Goal: Download file/media

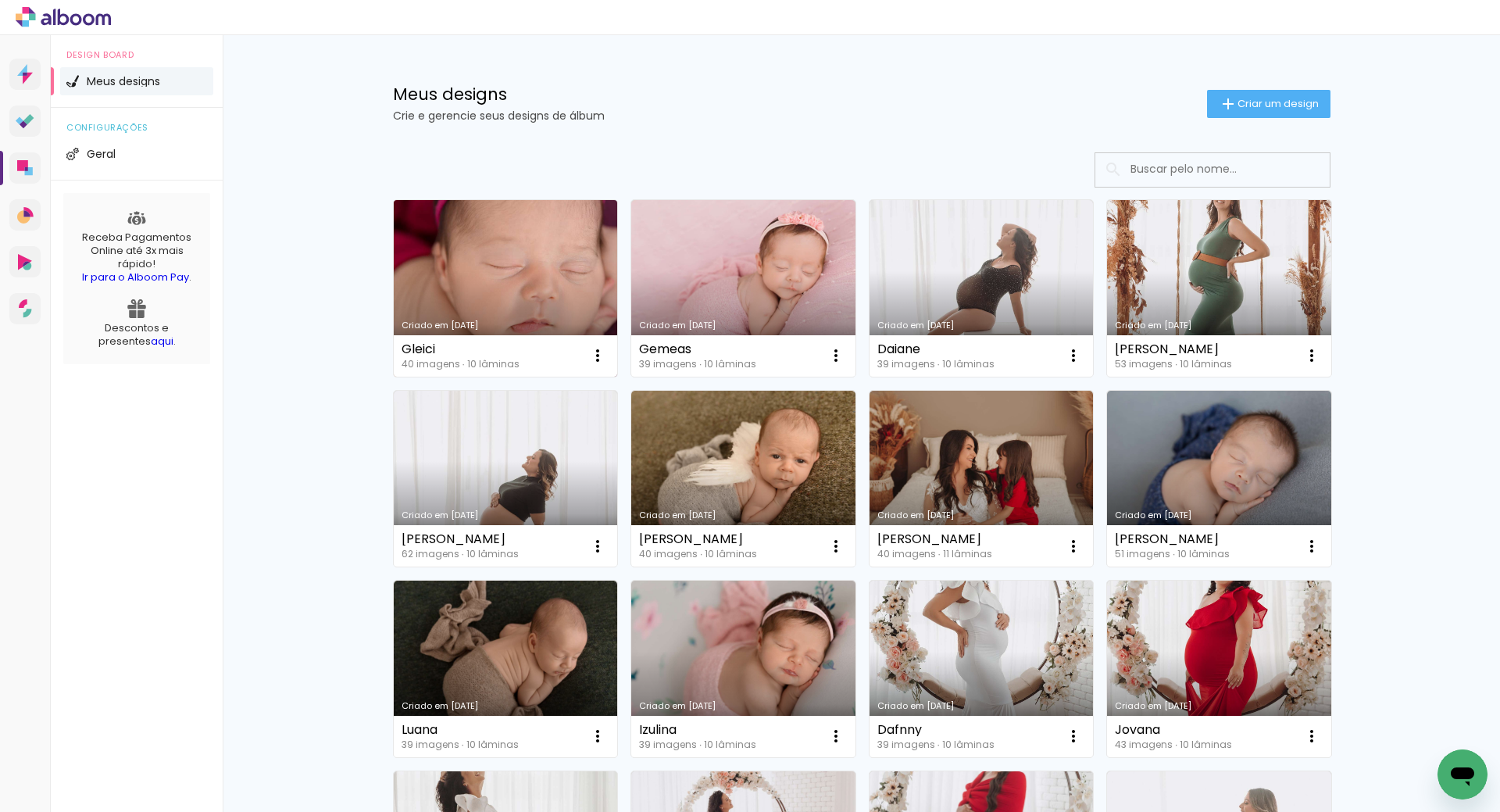
click at [546, 308] on link "Criado em [DATE]" at bounding box center [505, 288] width 224 height 177
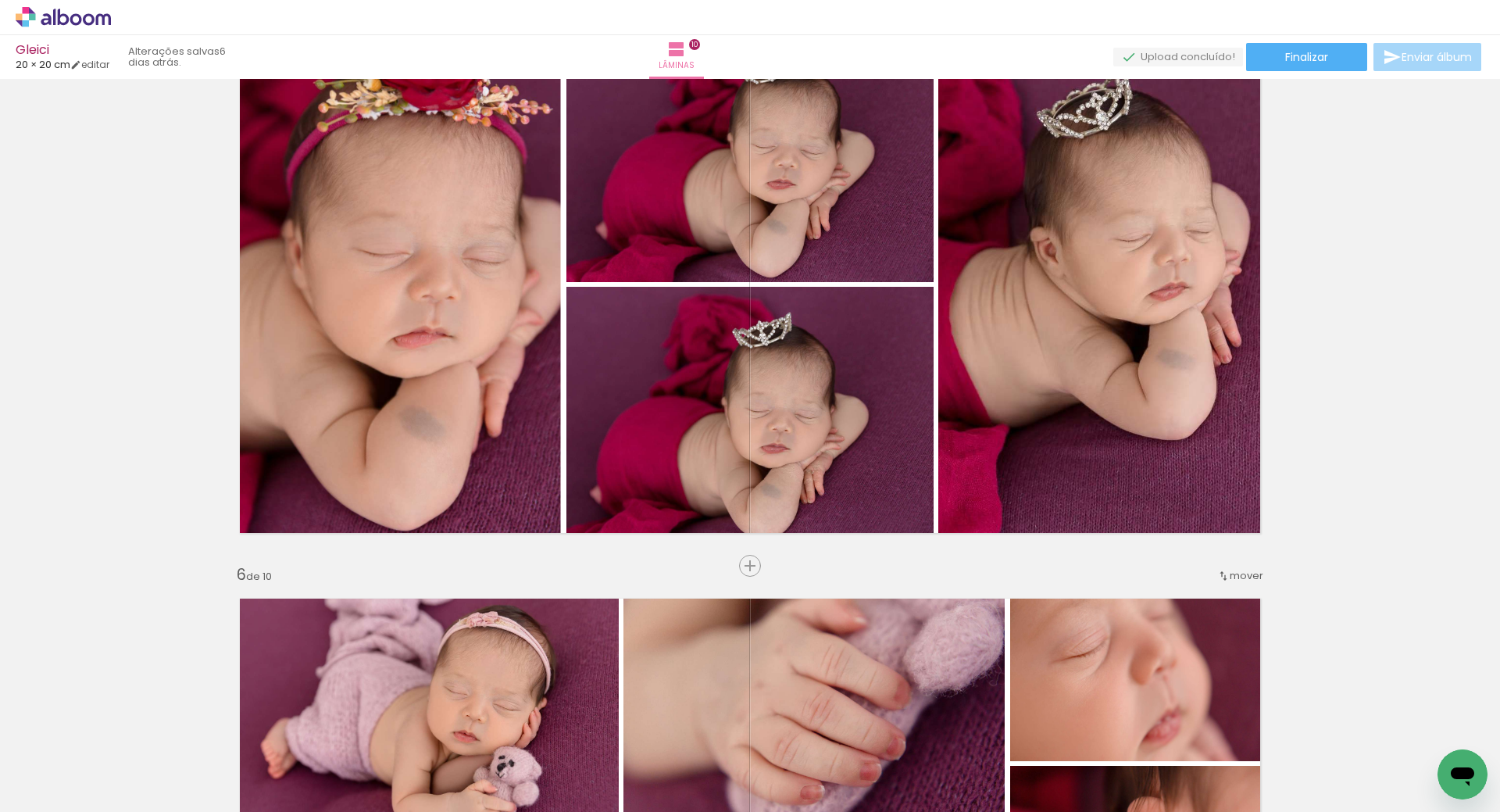
scroll to position [2578, 0]
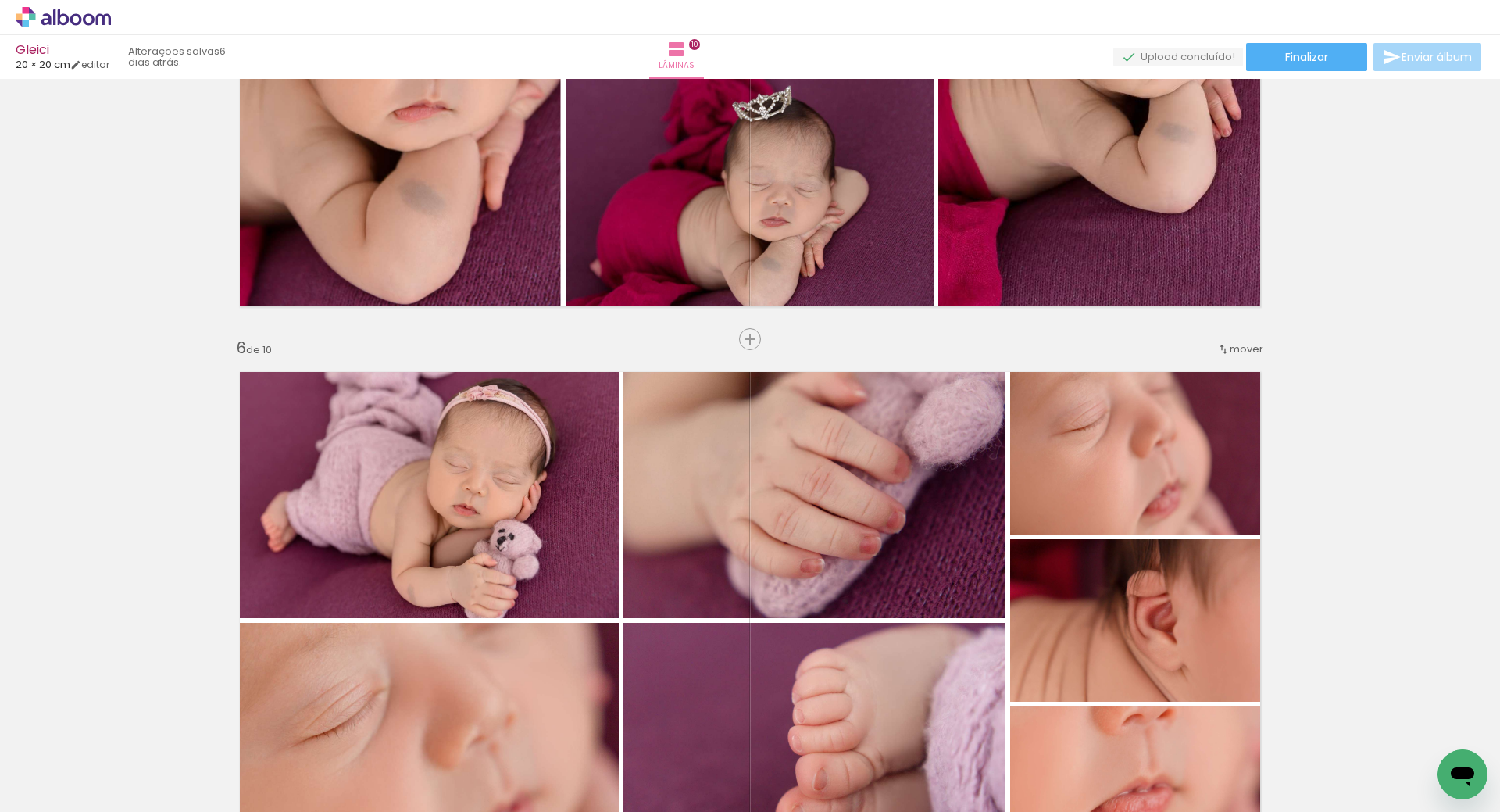
click at [80, 7] on icon at bounding box center [63, 17] width 95 height 21
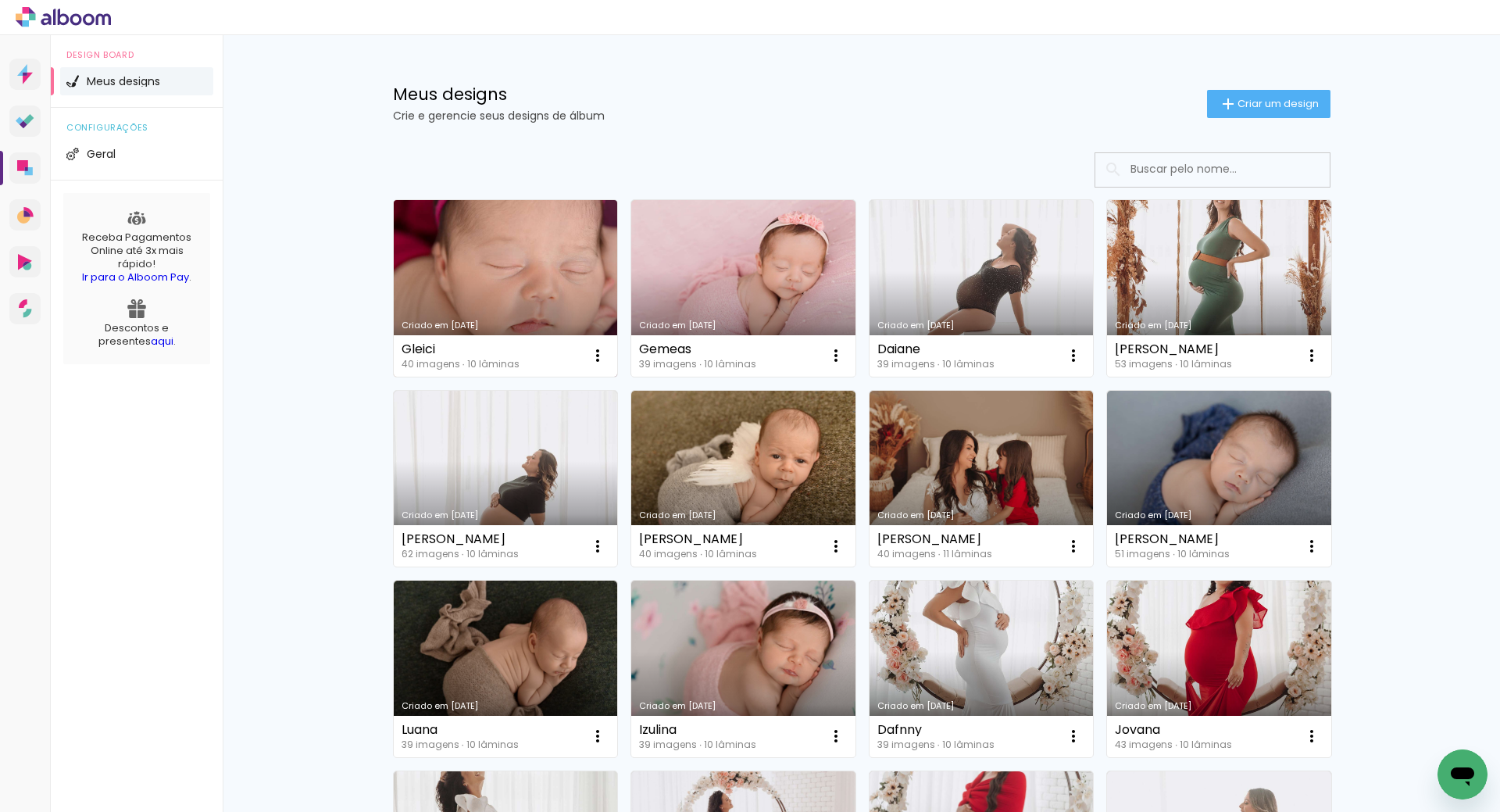
click at [487, 276] on link "Criado em [DATE]" at bounding box center [505, 288] width 224 height 177
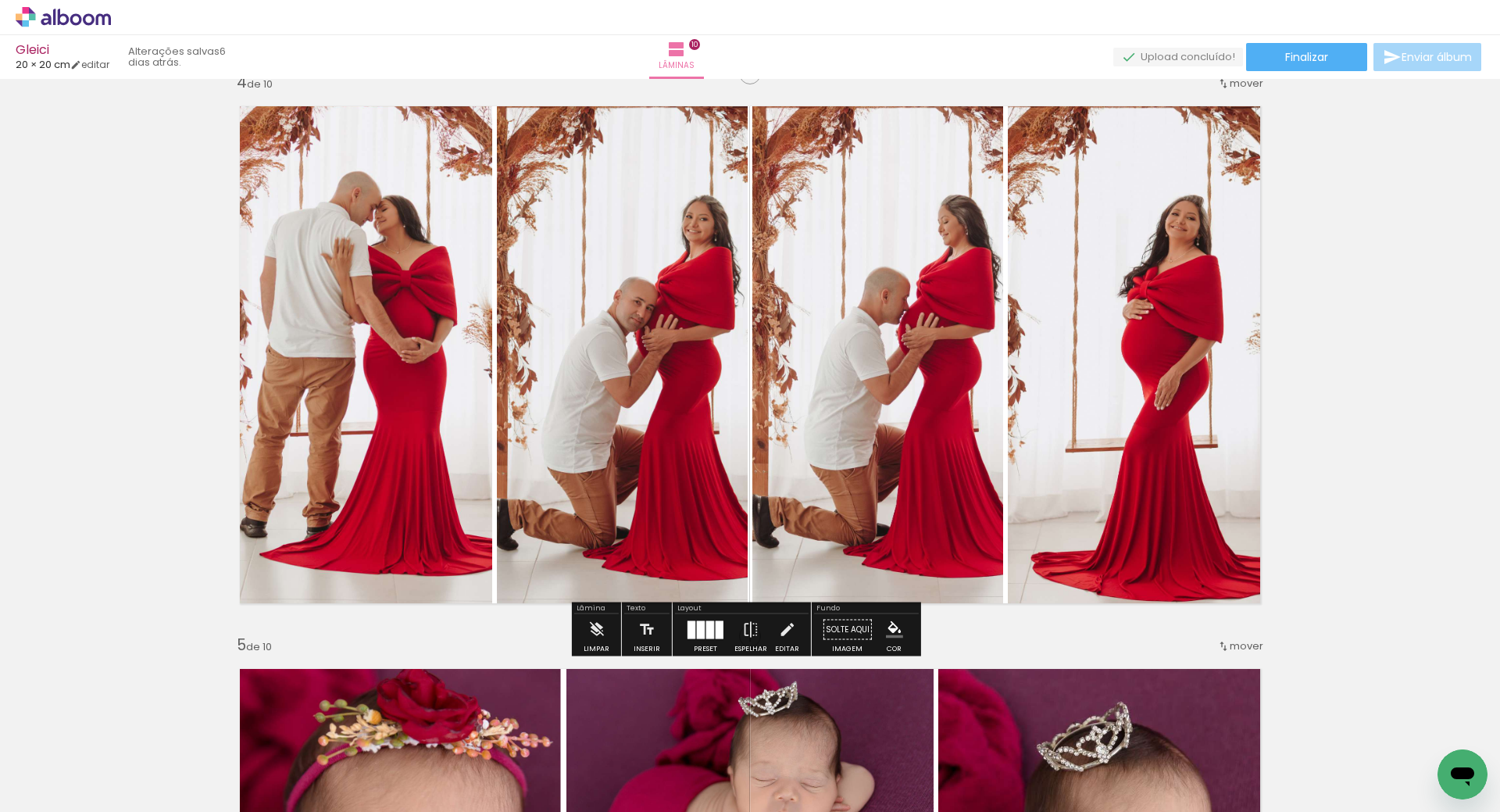
scroll to position [2187, 0]
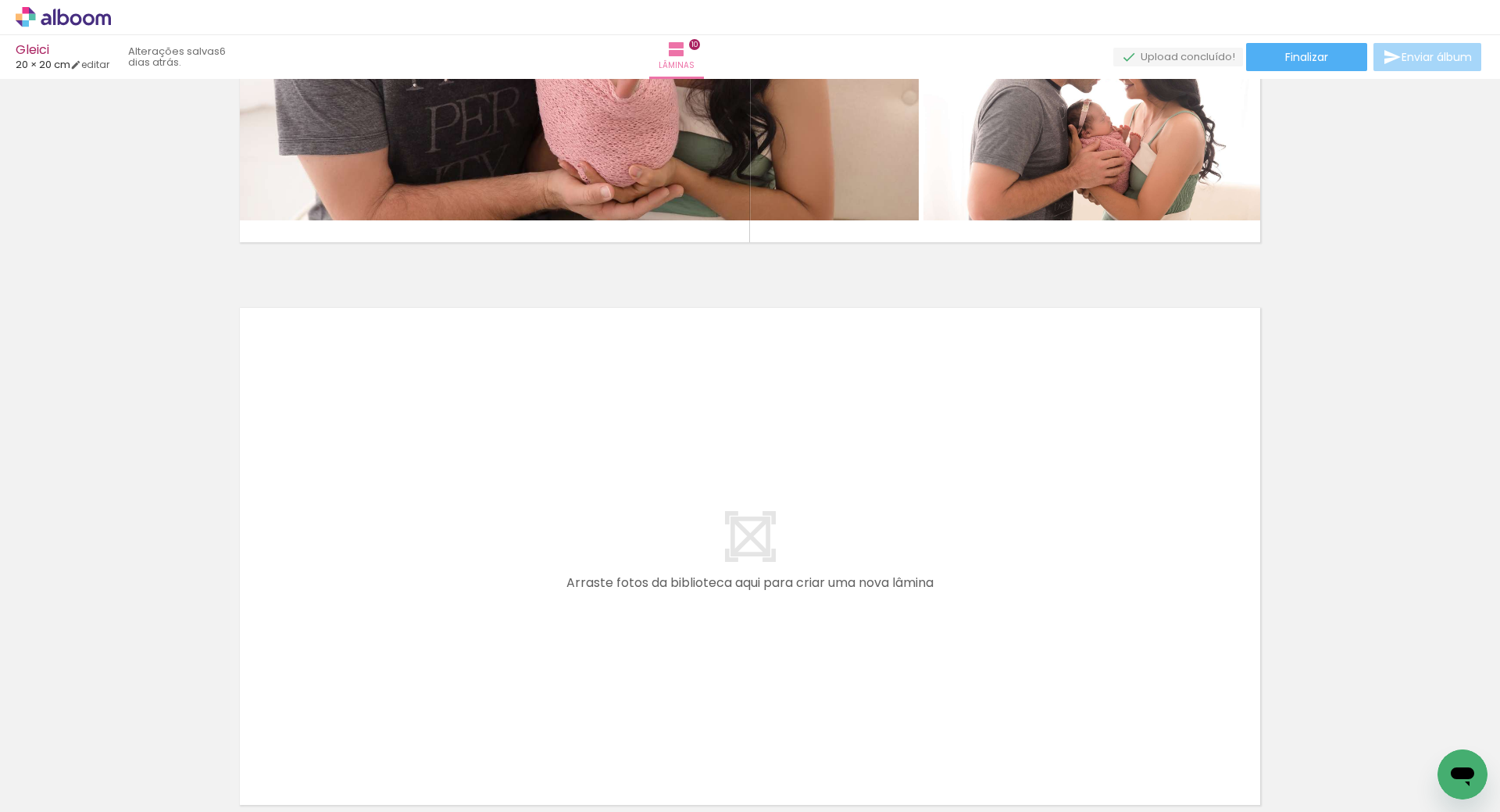
scroll to position [5547, 0]
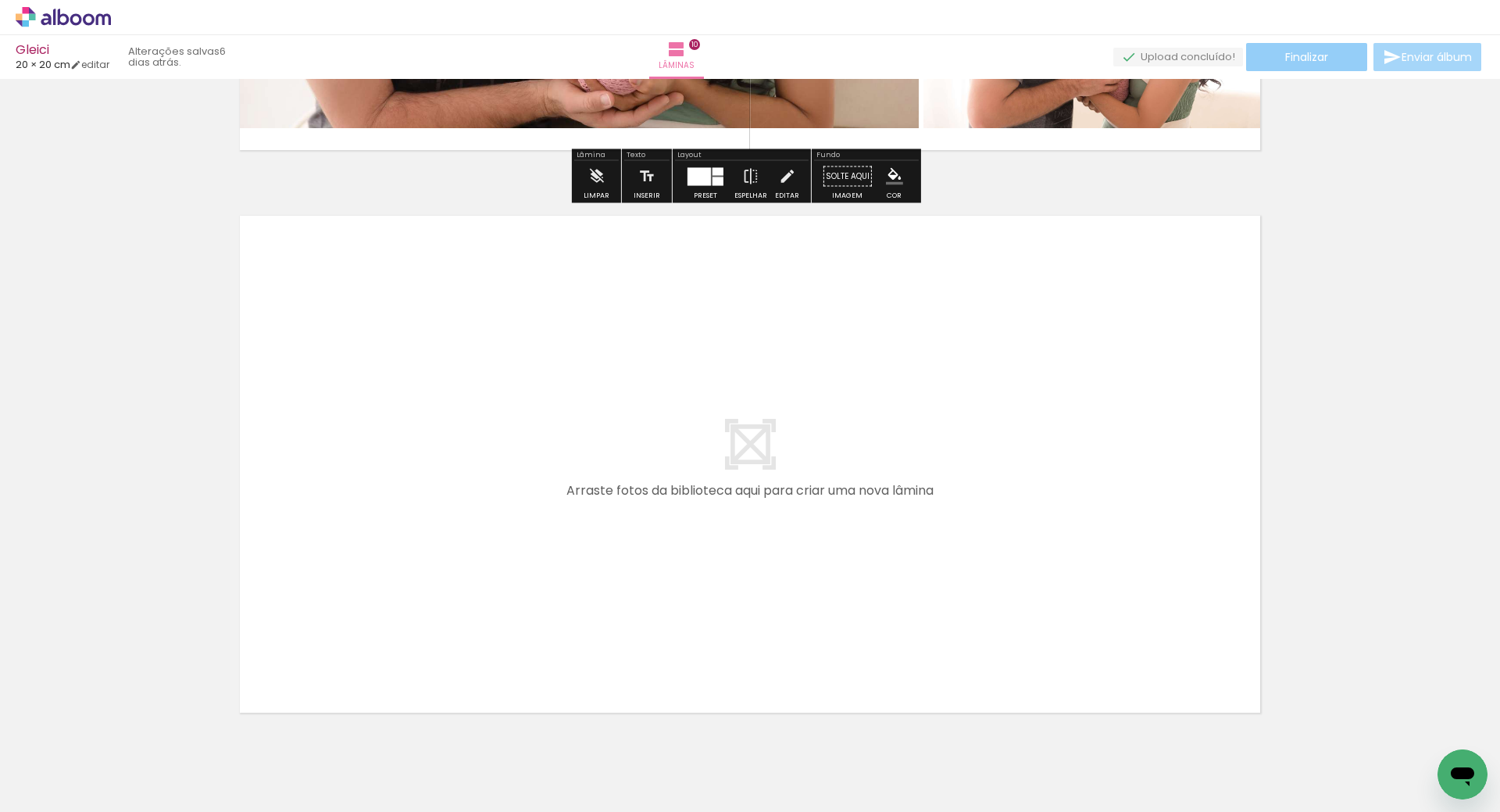
click at [1291, 61] on span "Finalizar" at bounding box center [1307, 57] width 43 height 11
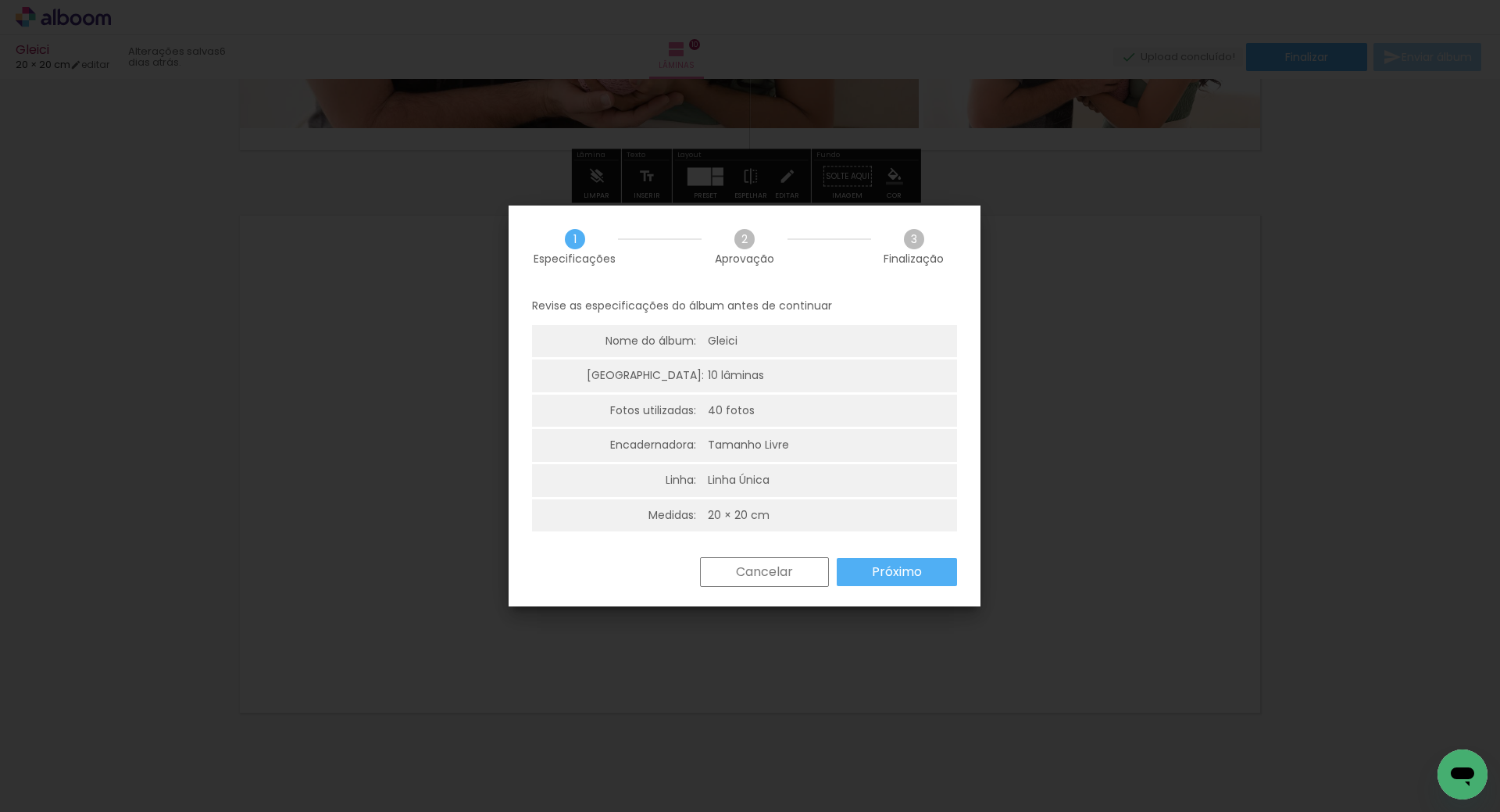
click at [0, 0] on slot "Próximo" at bounding box center [0, 0] width 0 height 0
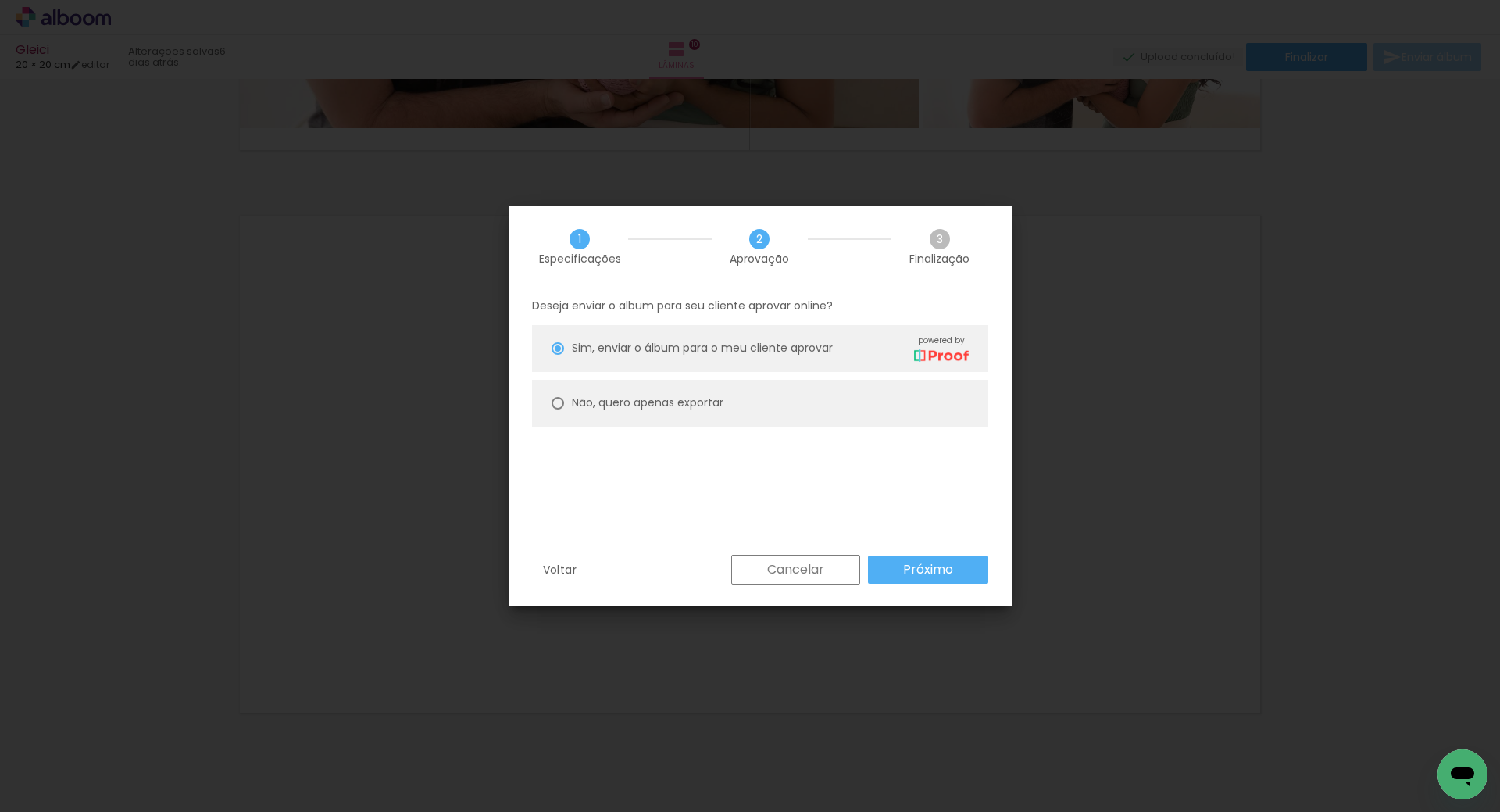
click at [0, 0] on slot "Não, quero apenas exportar" at bounding box center [0, 0] width 0 height 0
type paper-radio-button "on"
click at [0, 0] on slot "Próximo" at bounding box center [0, 0] width 0 height 0
type input "Alta, 300 DPI"
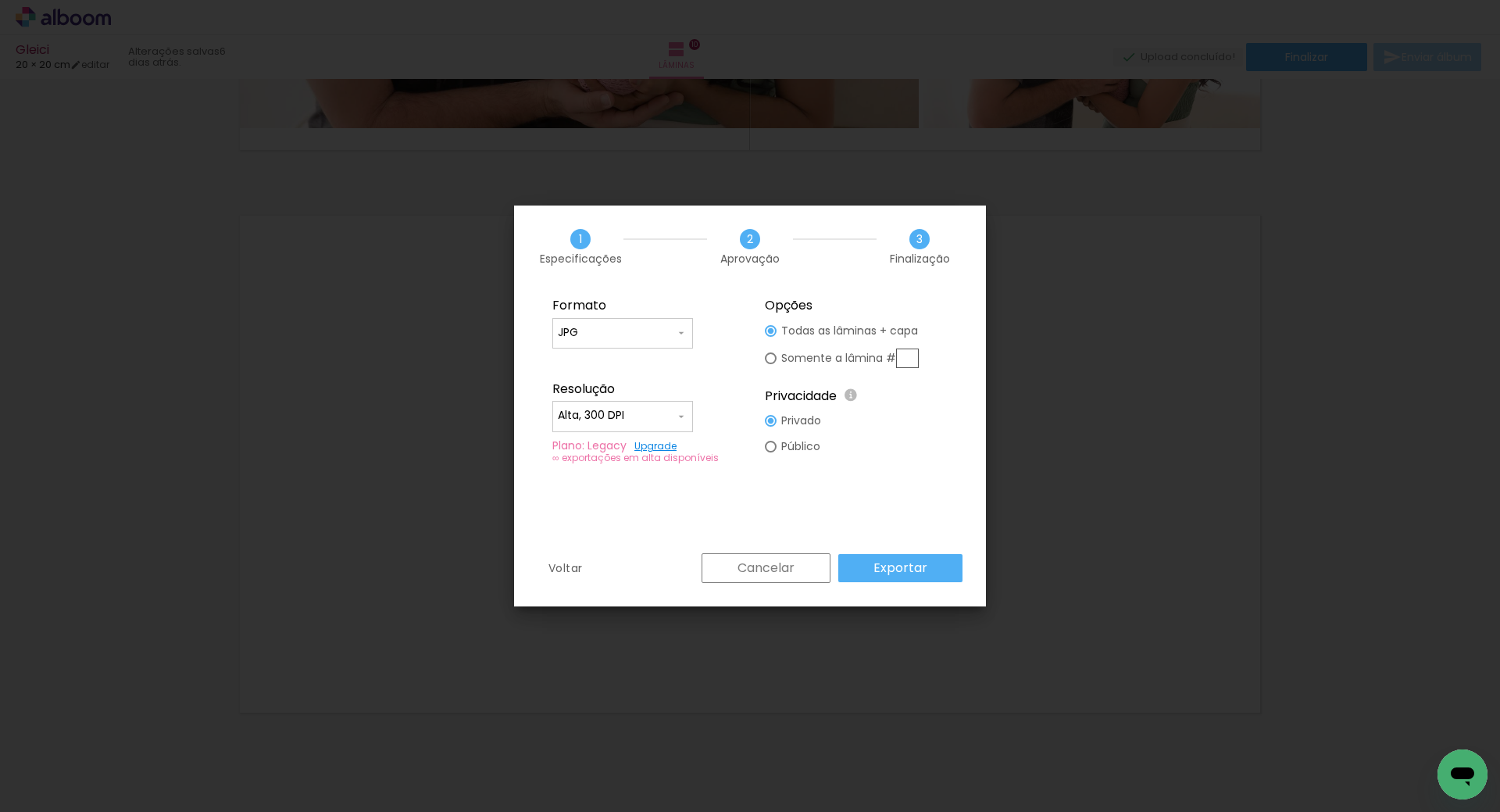
click at [935, 566] on paper-button "Exportar" at bounding box center [900, 568] width 124 height 28
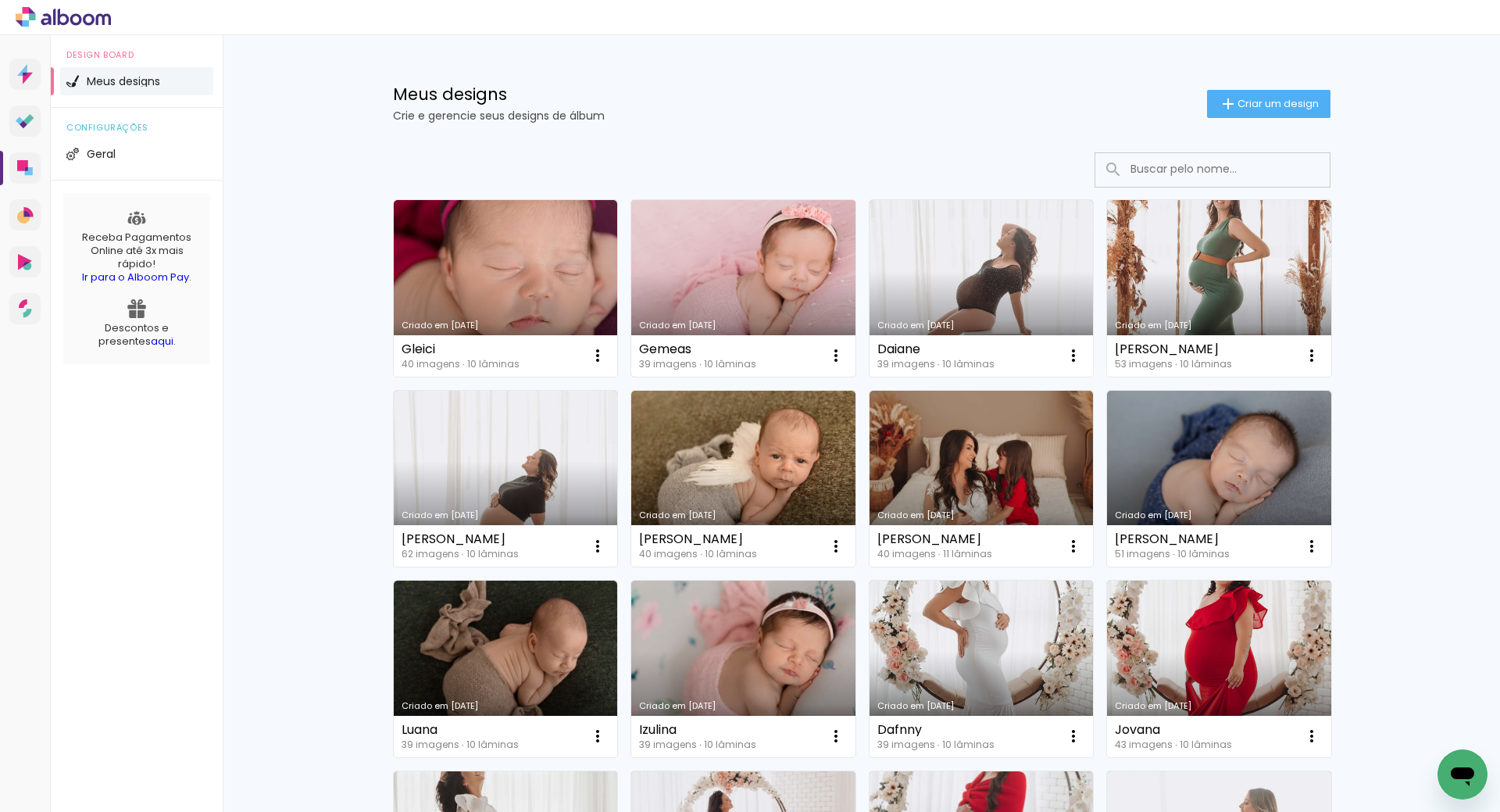
click at [732, 279] on link "Criado em [DATE]" at bounding box center [743, 288] width 224 height 177
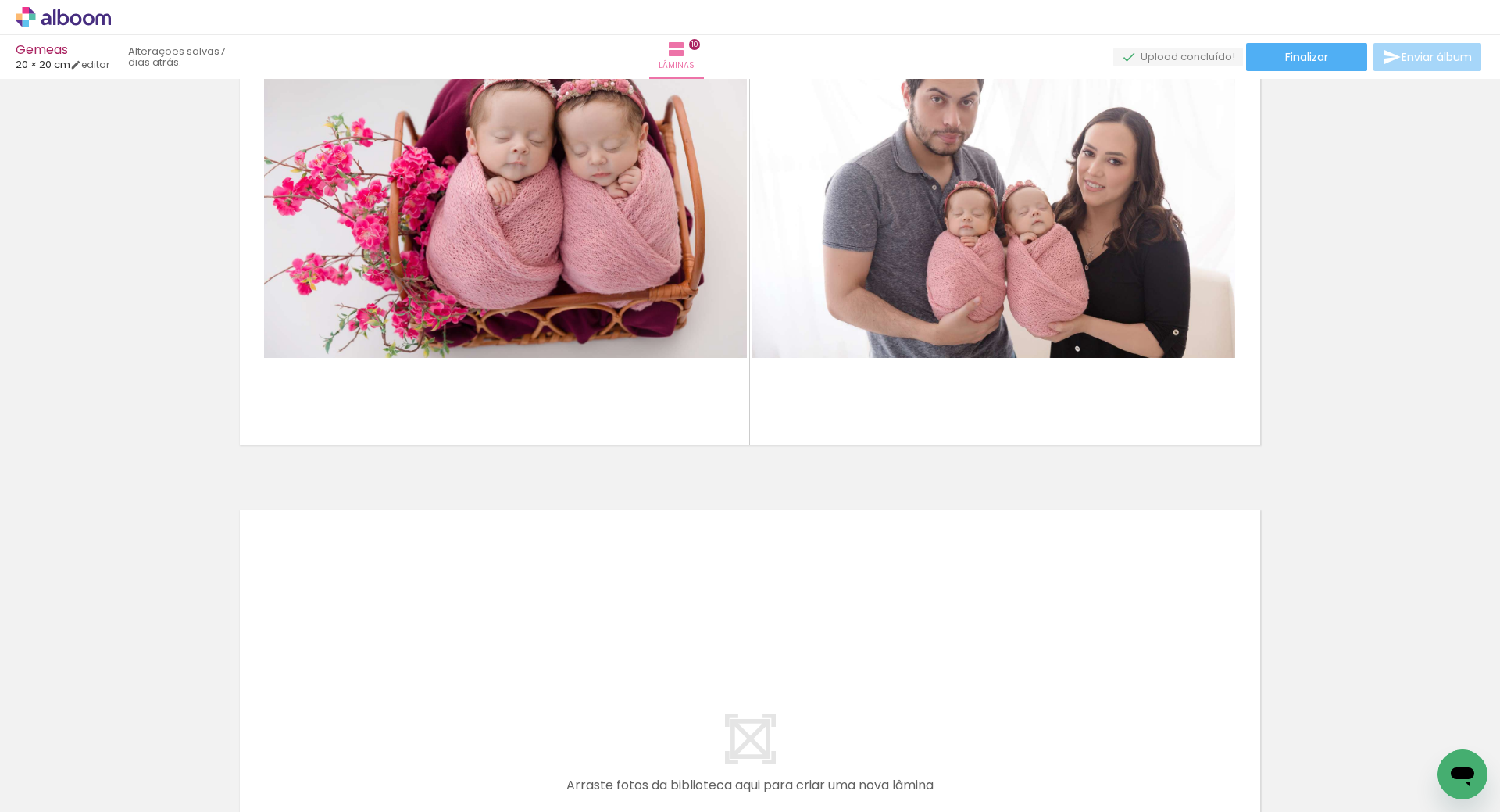
scroll to position [5613, 0]
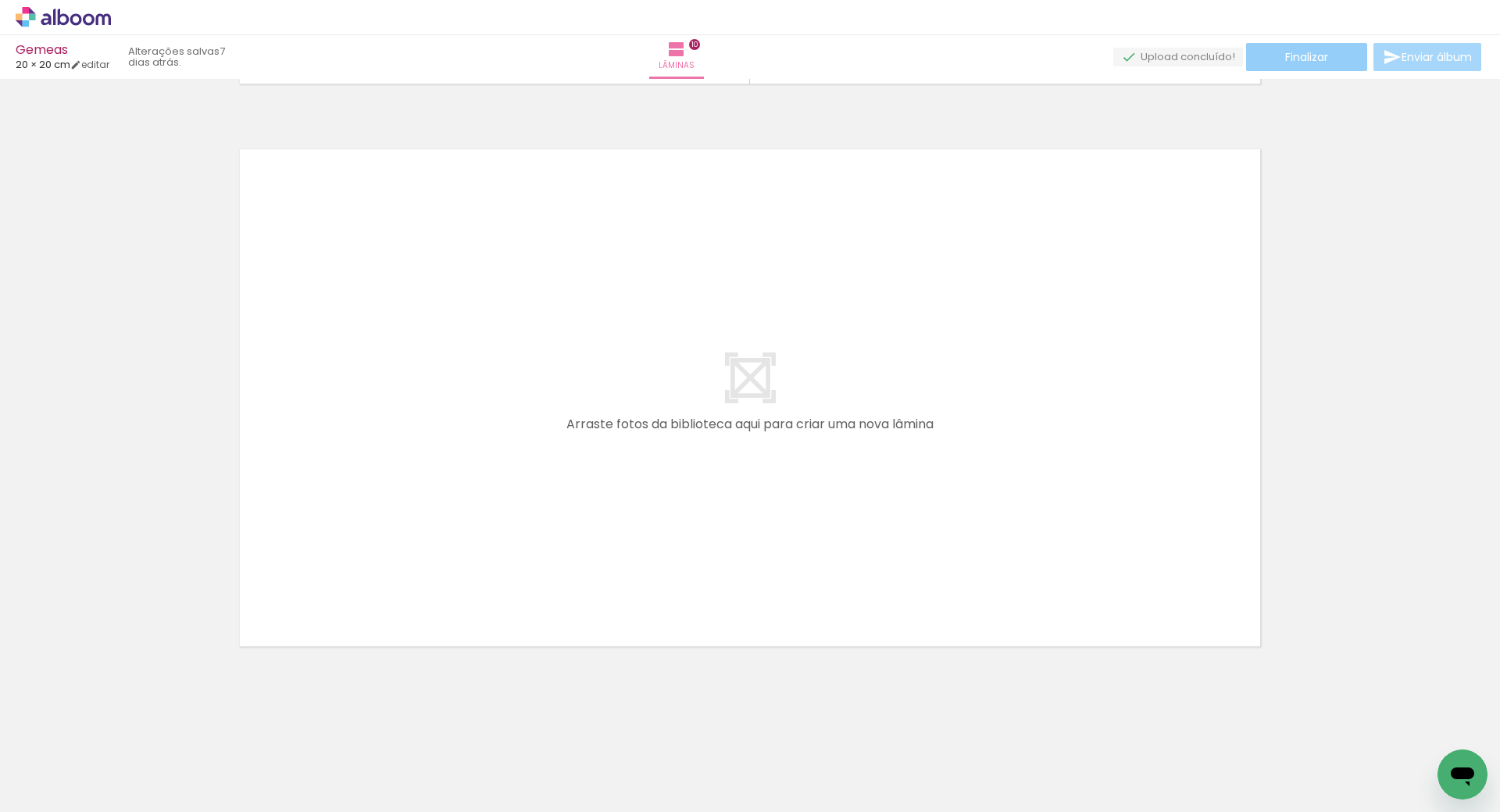
click at [1279, 63] on paper-button "Finalizar" at bounding box center [1306, 57] width 121 height 28
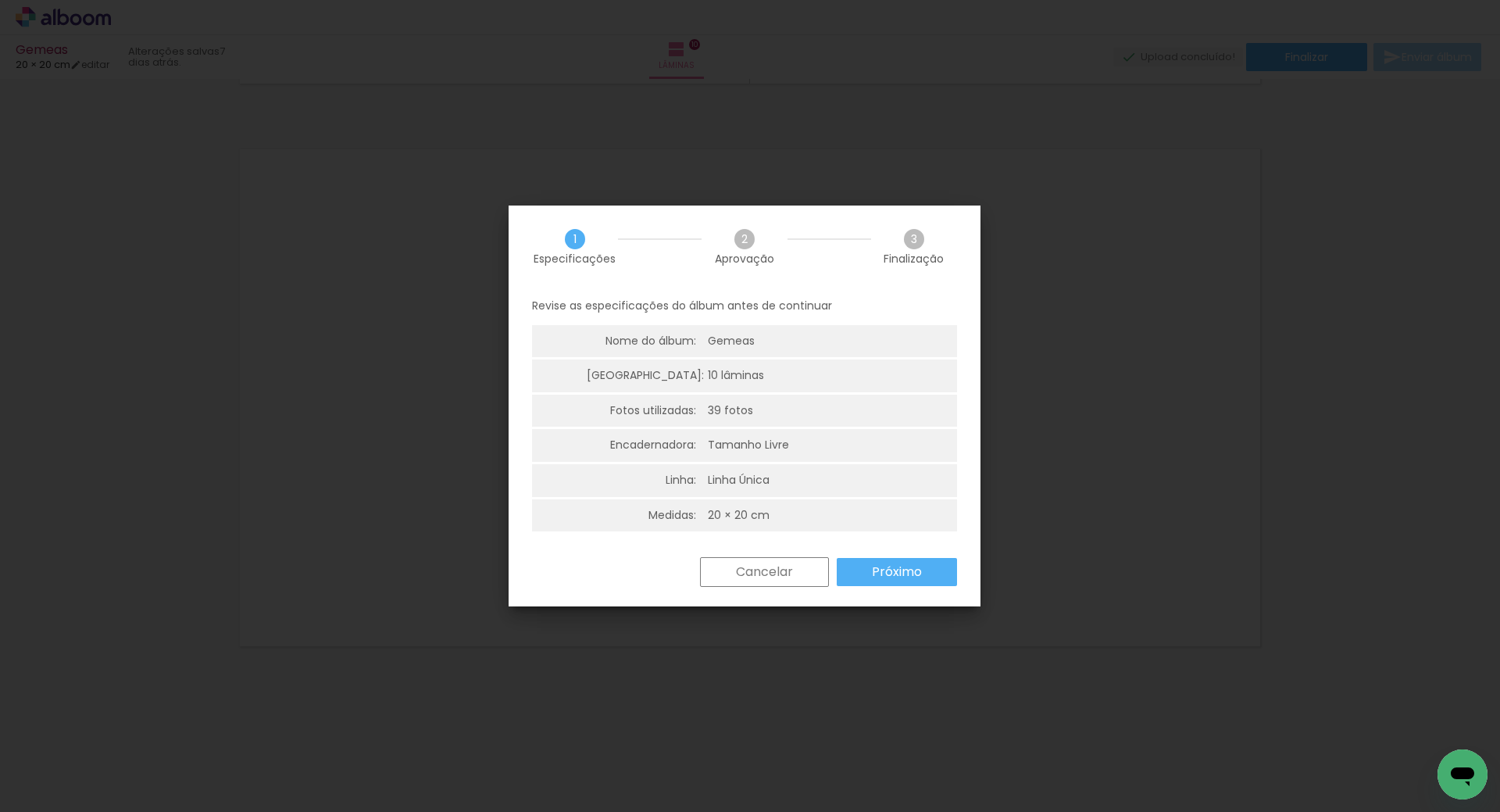
click at [0, 0] on slot "Próximo" at bounding box center [0, 0] width 0 height 0
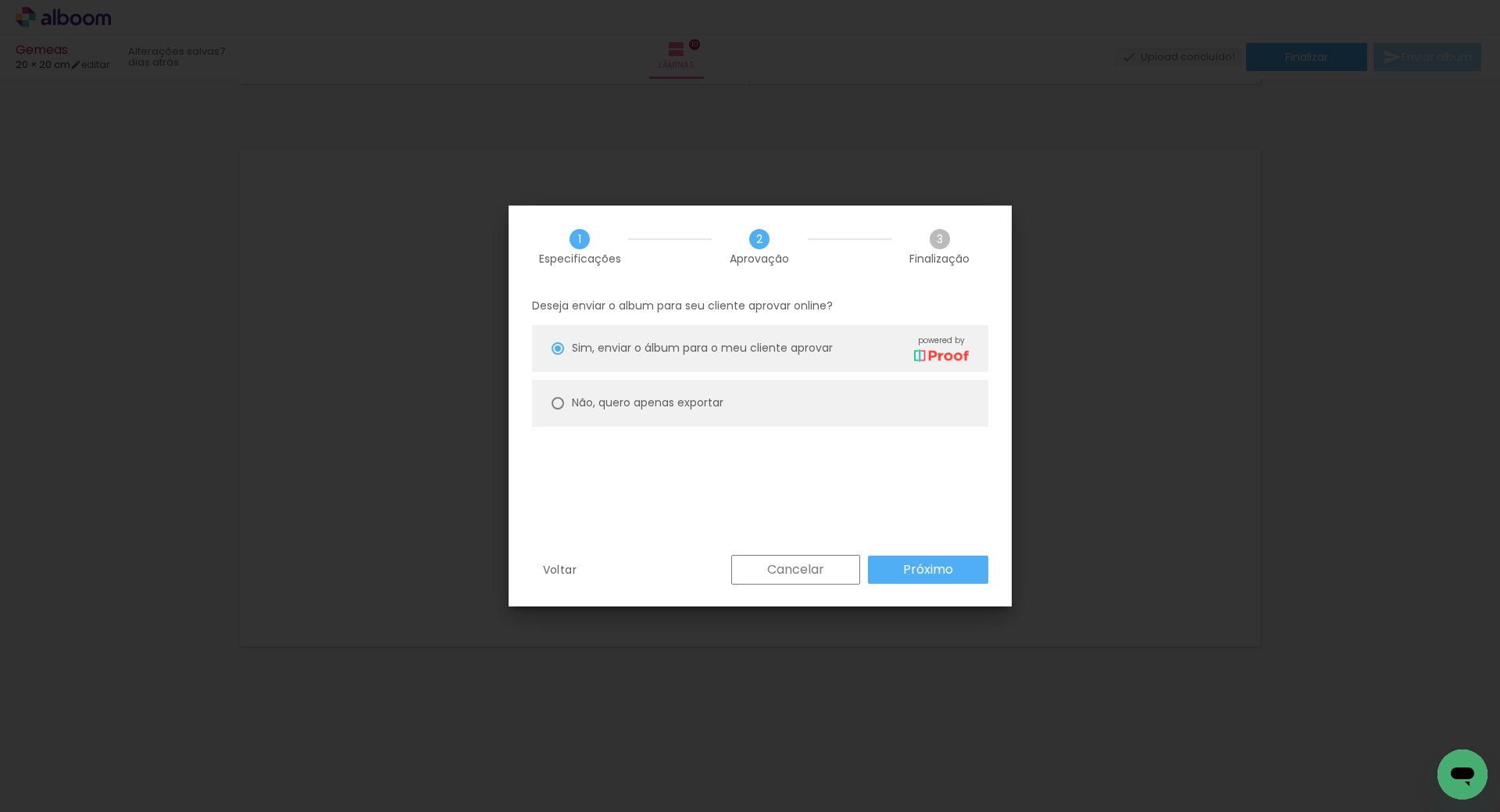
click at [0, 0] on slot "Não, quero apenas exportar" at bounding box center [0, 0] width 0 height 0
type paper-radio-button "on"
click at [0, 0] on slot "Próximo" at bounding box center [0, 0] width 0 height 0
type input "Alta, 300 DPI"
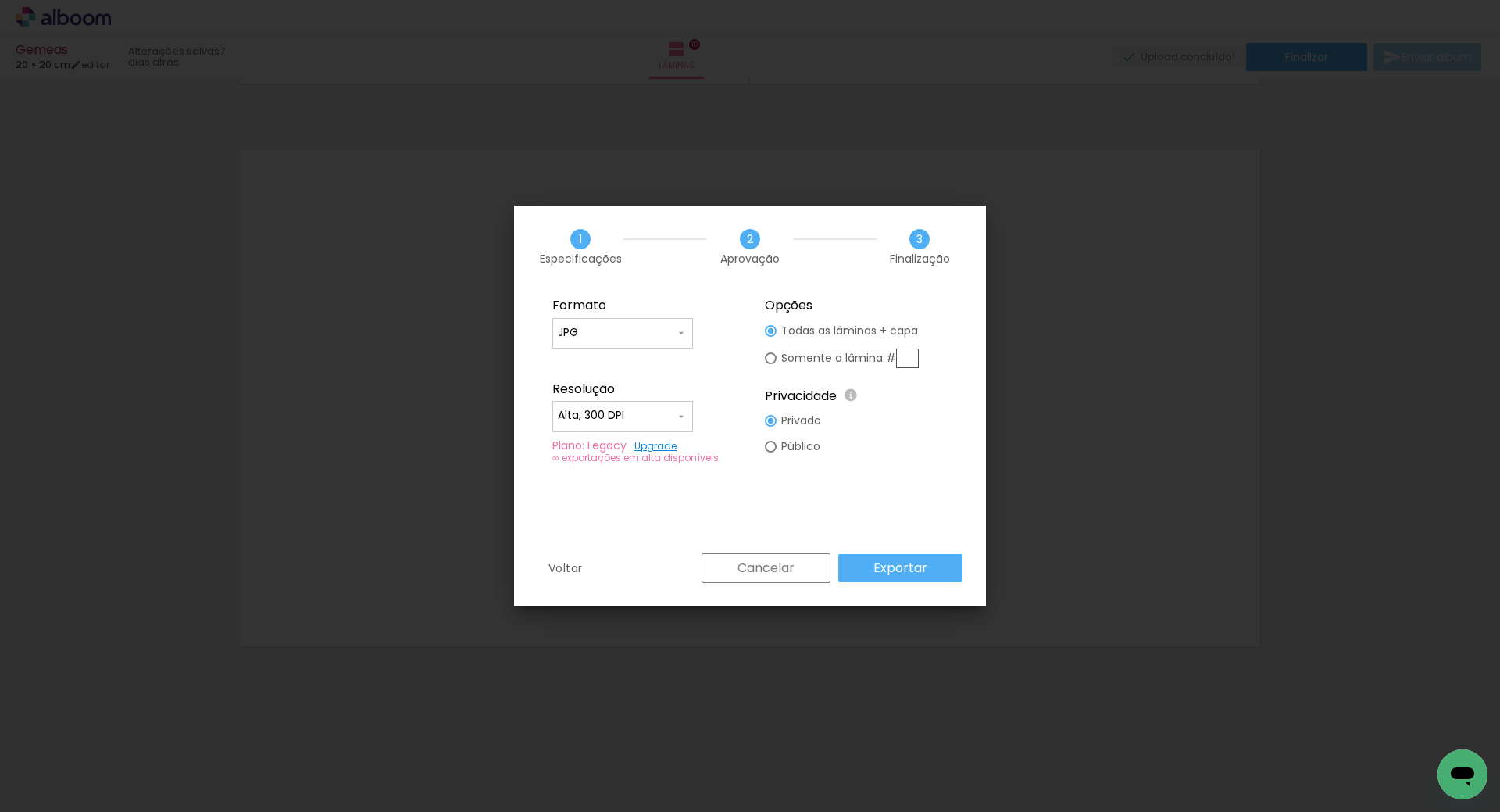
click at [928, 569] on paper-button "Exportar" at bounding box center [900, 568] width 124 height 28
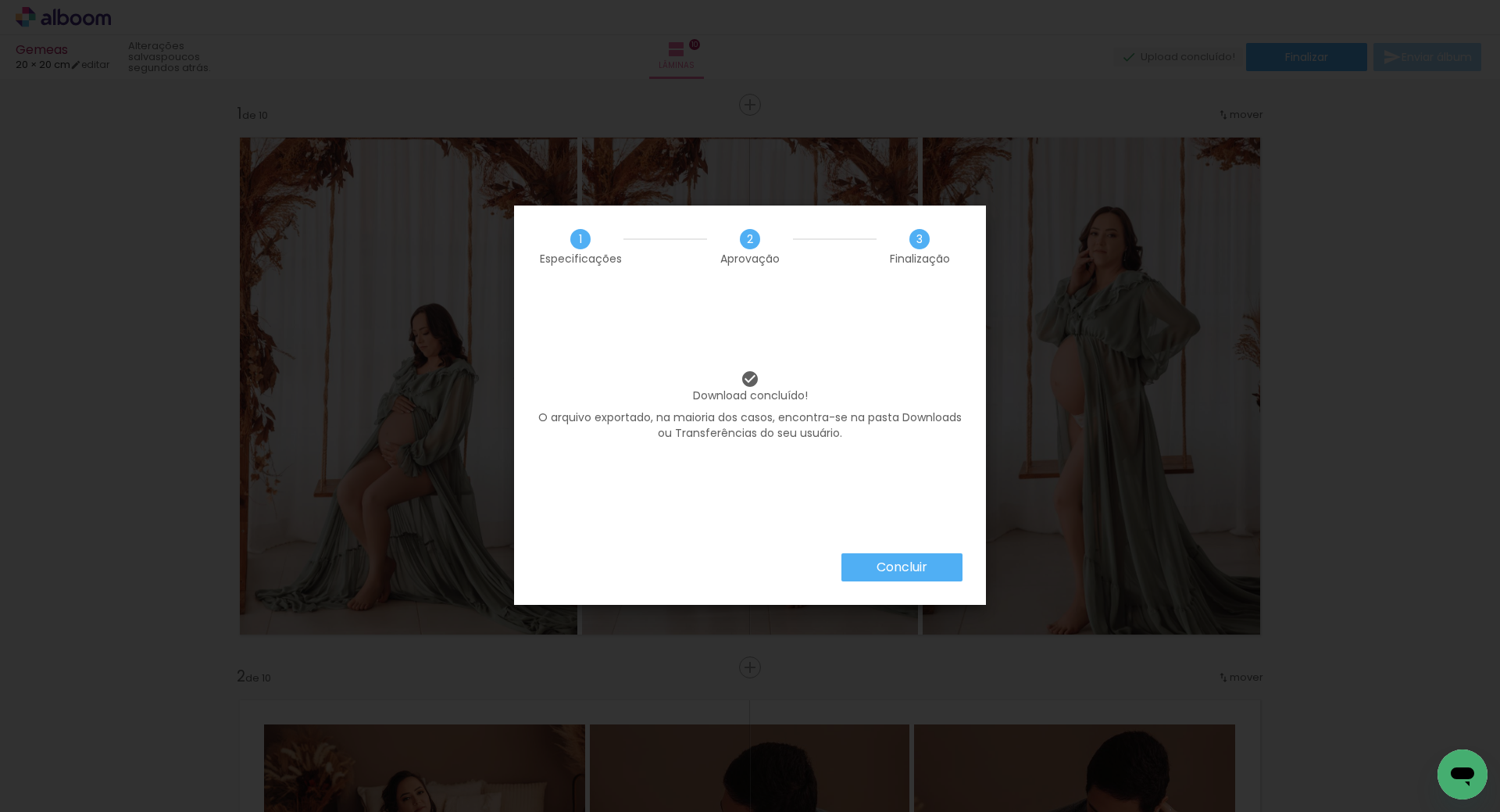
scroll to position [5613, 0]
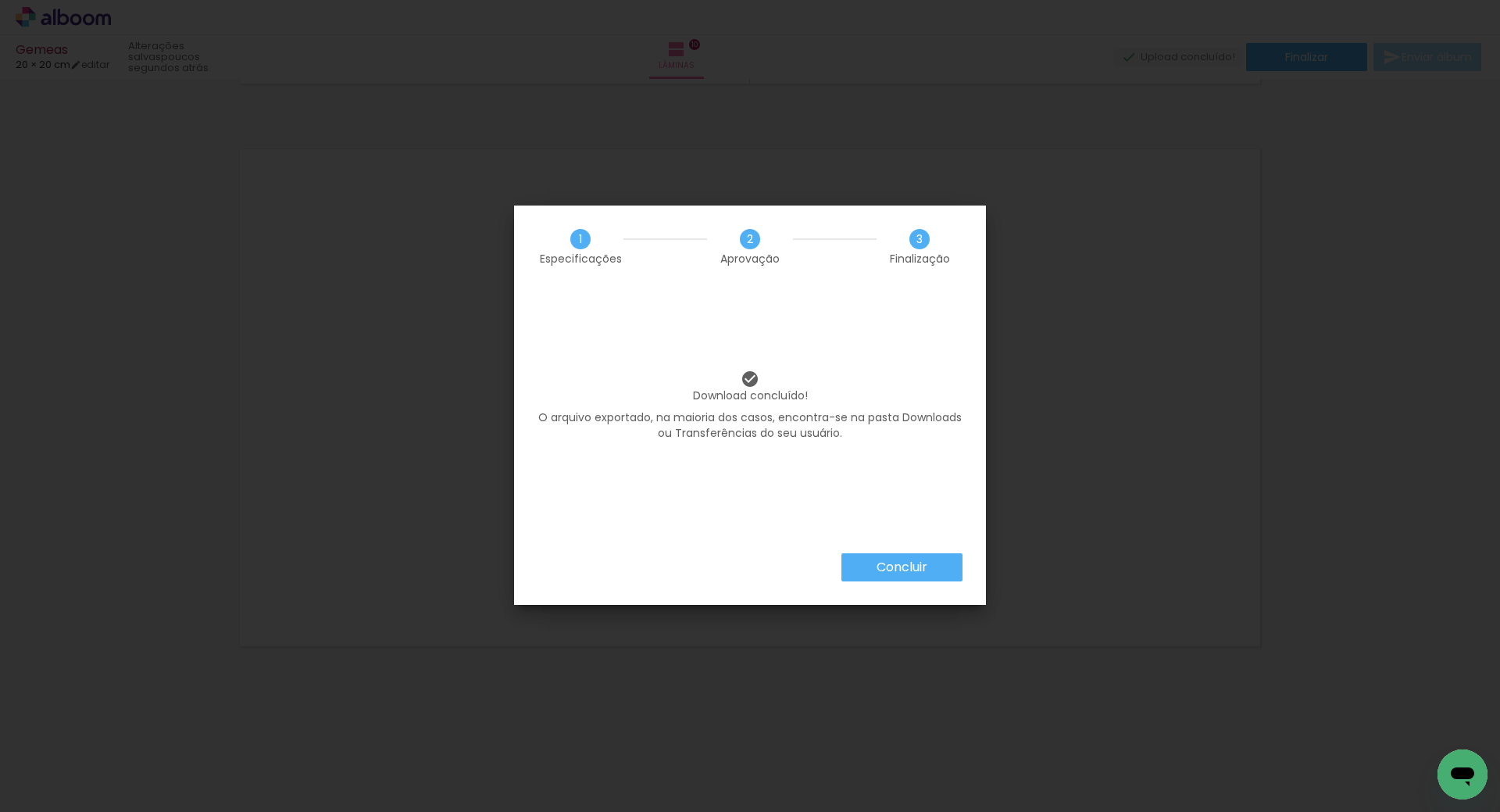
click at [929, 570] on paper-button "Concluir" at bounding box center [902, 567] width 121 height 28
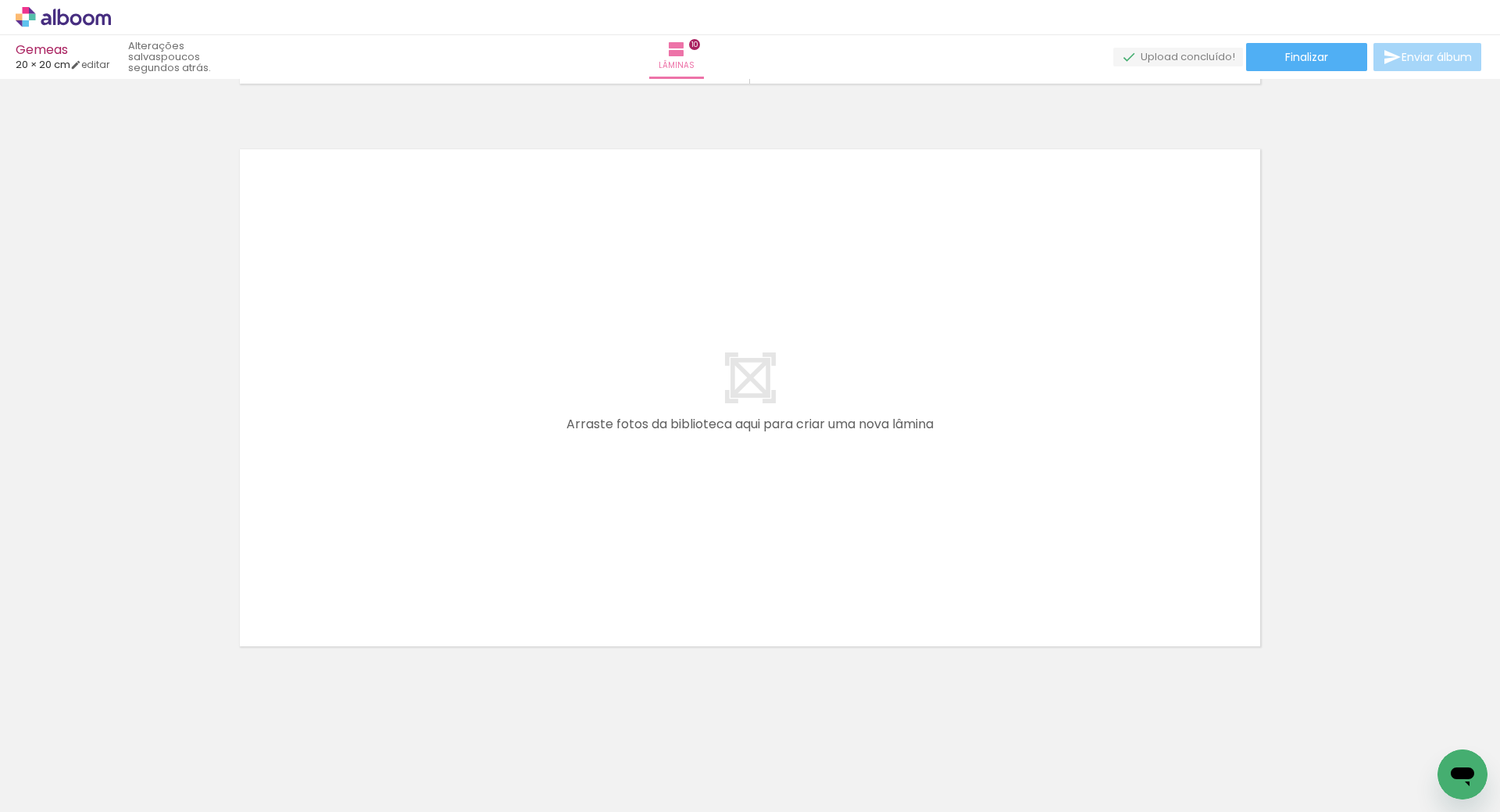
click at [66, 18] on icon at bounding box center [63, 17] width 95 height 21
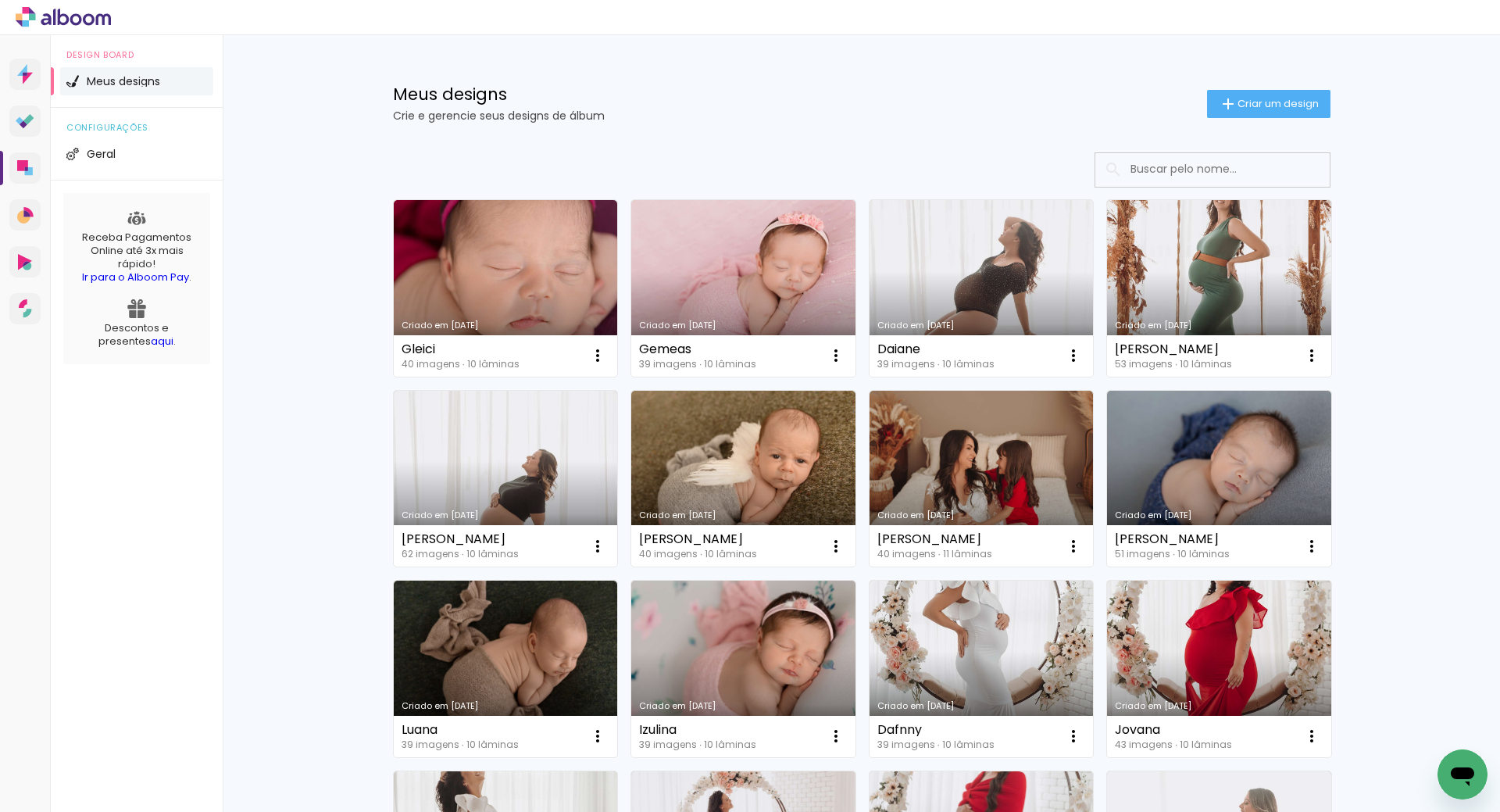
click at [1032, 252] on link "Criado em [DATE]" at bounding box center [981, 288] width 224 height 177
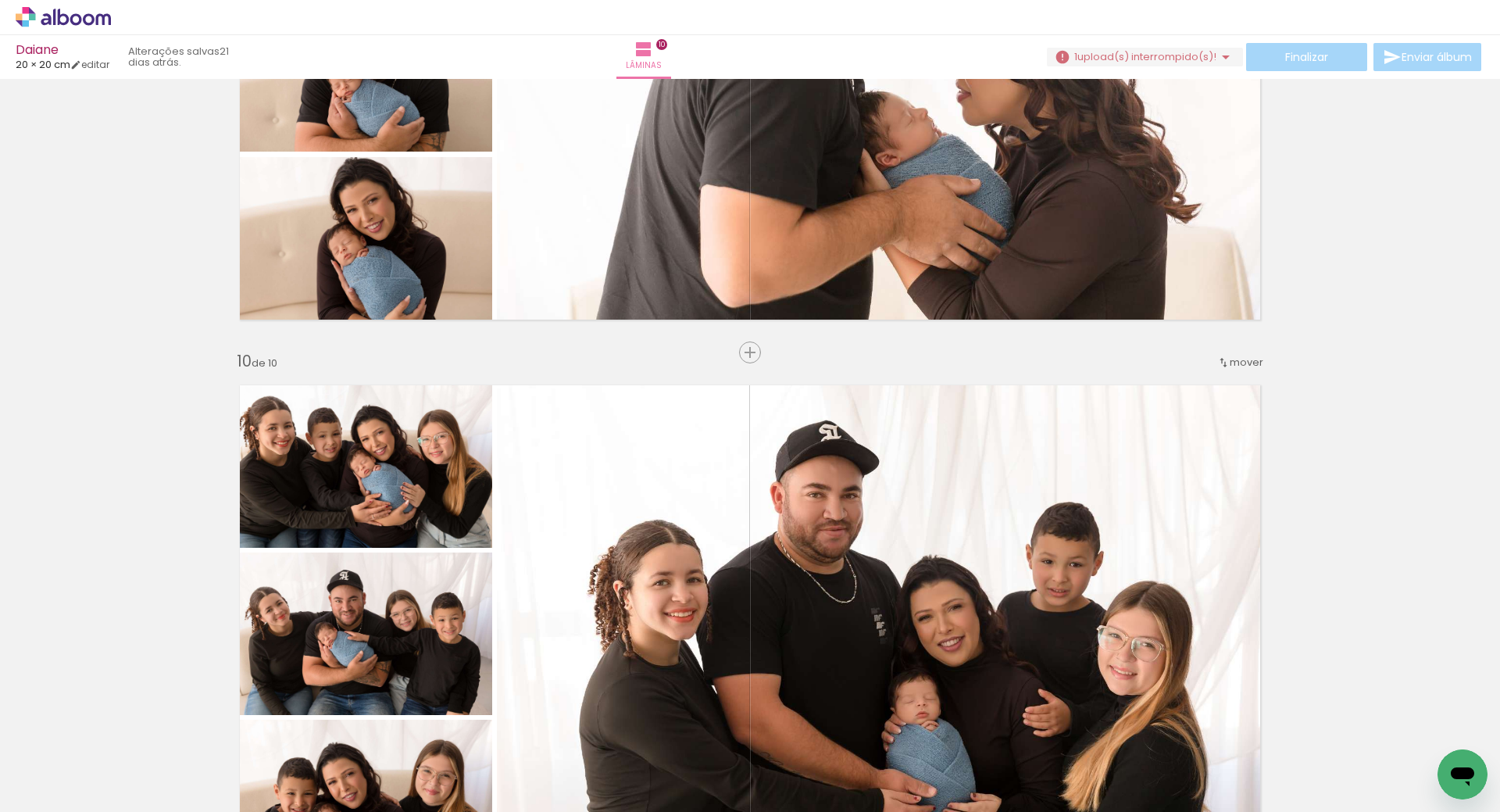
scroll to position [4597, 0]
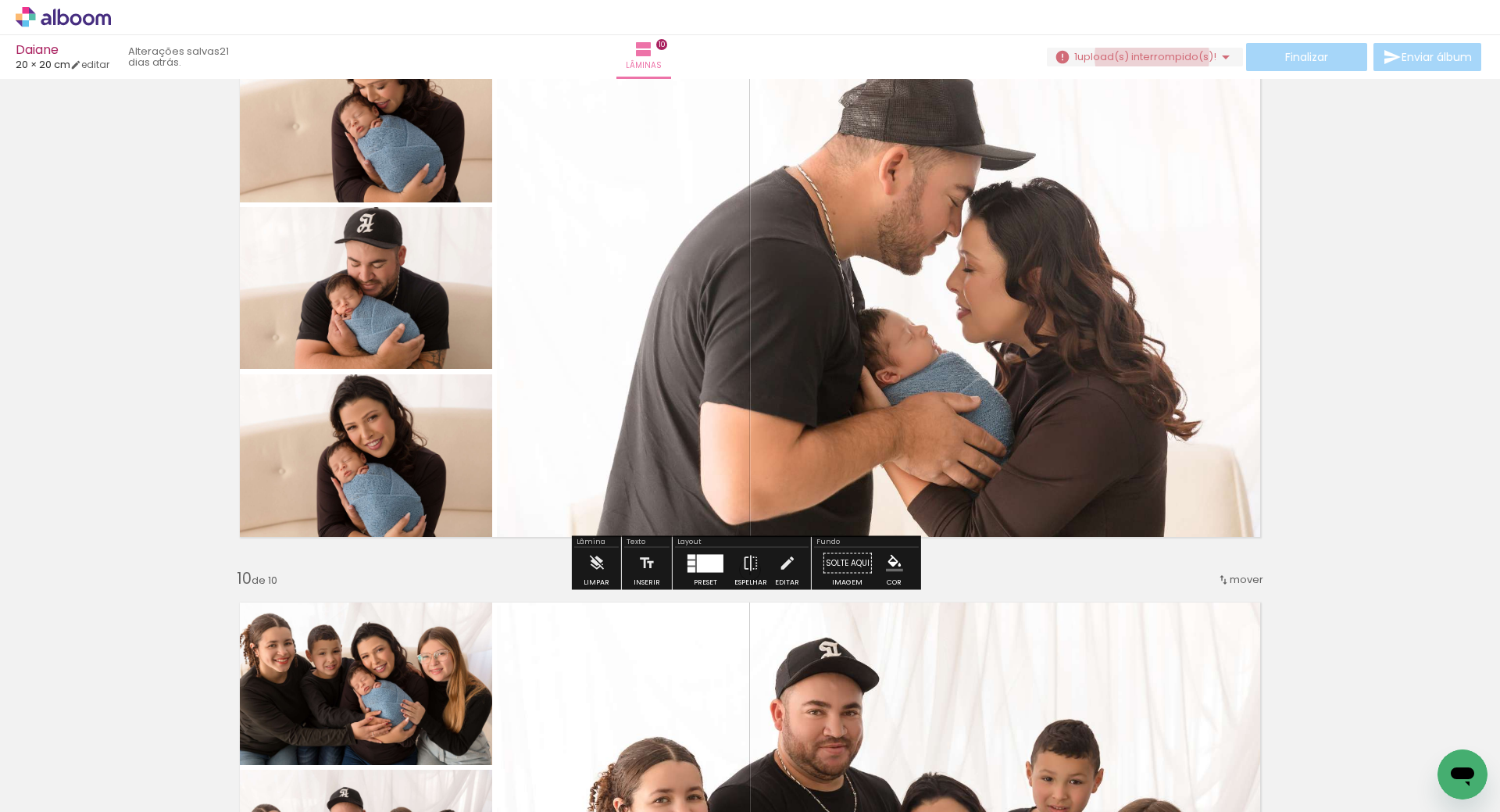
click at [1145, 57] on span "upload(s) interrompido(s)!" at bounding box center [1147, 57] width 139 height 15
click at [0, 0] on slot "Buscar arquivos interrompidos" at bounding box center [0, 0] width 0 height 0
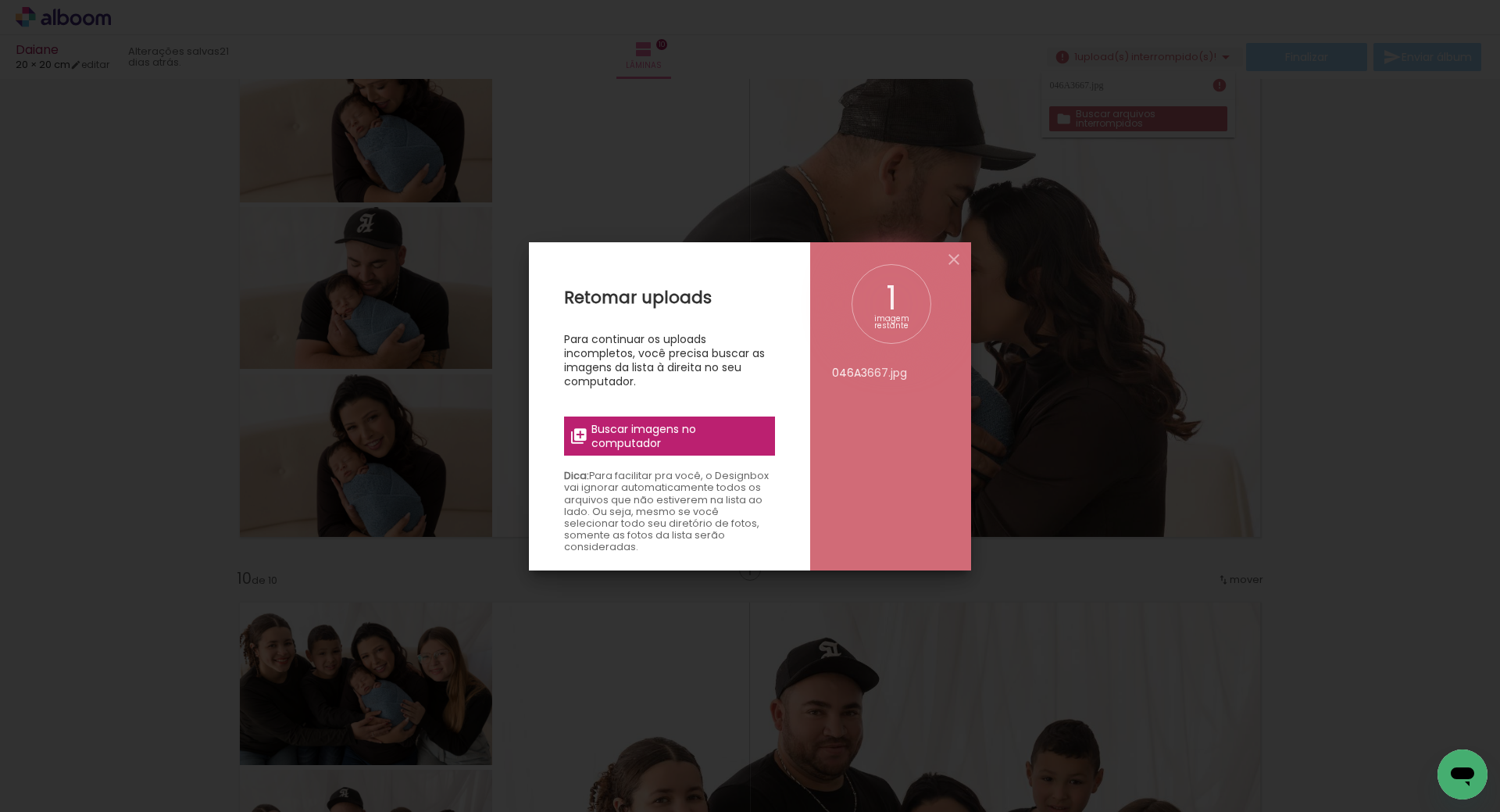
click at [643, 433] on span "Buscar imagens no computador" at bounding box center [679, 436] width 174 height 28
click at [0, 0] on input "file" at bounding box center [0, 0] width 0 height 0
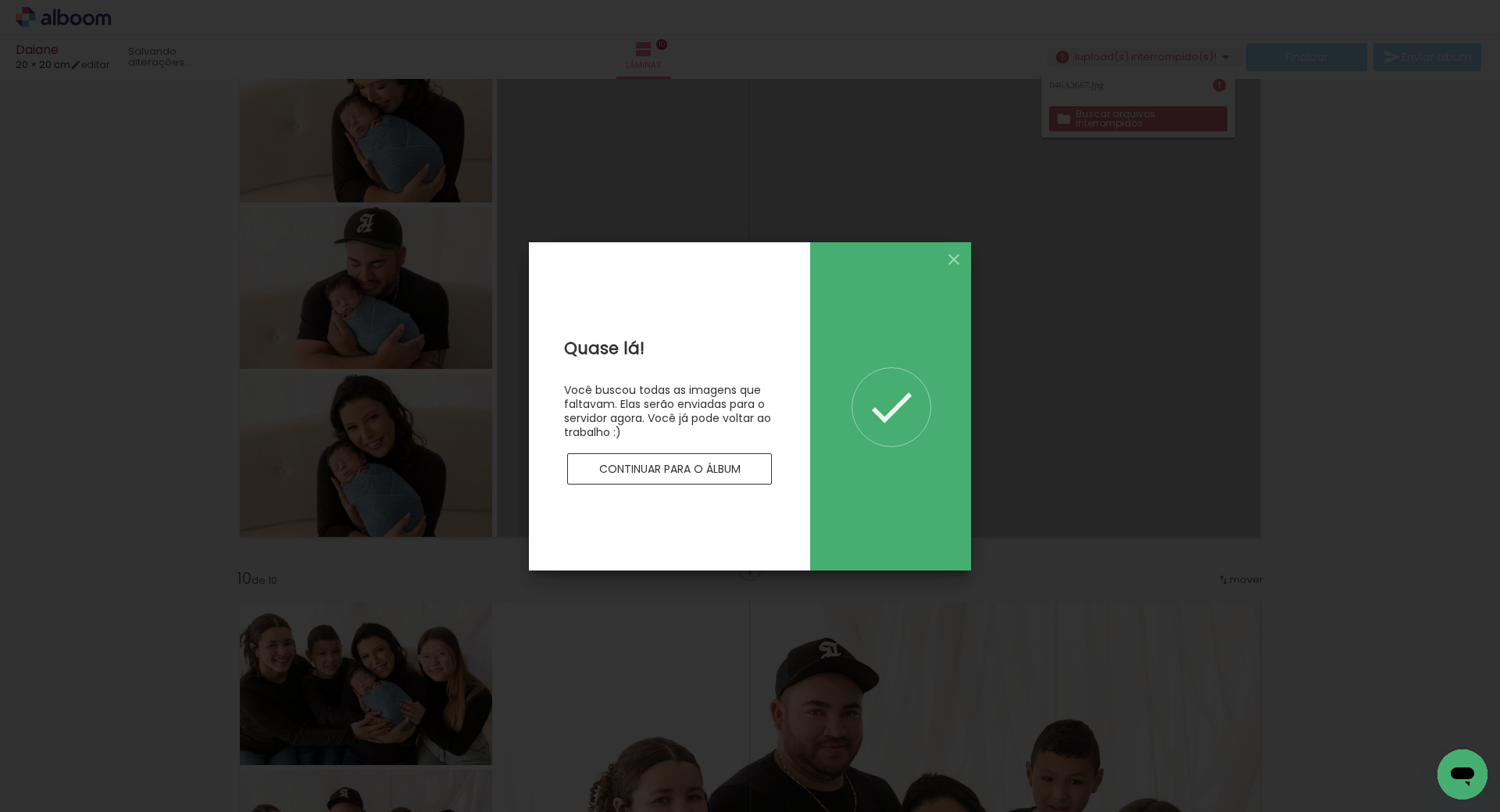
scroll to position [0, 0]
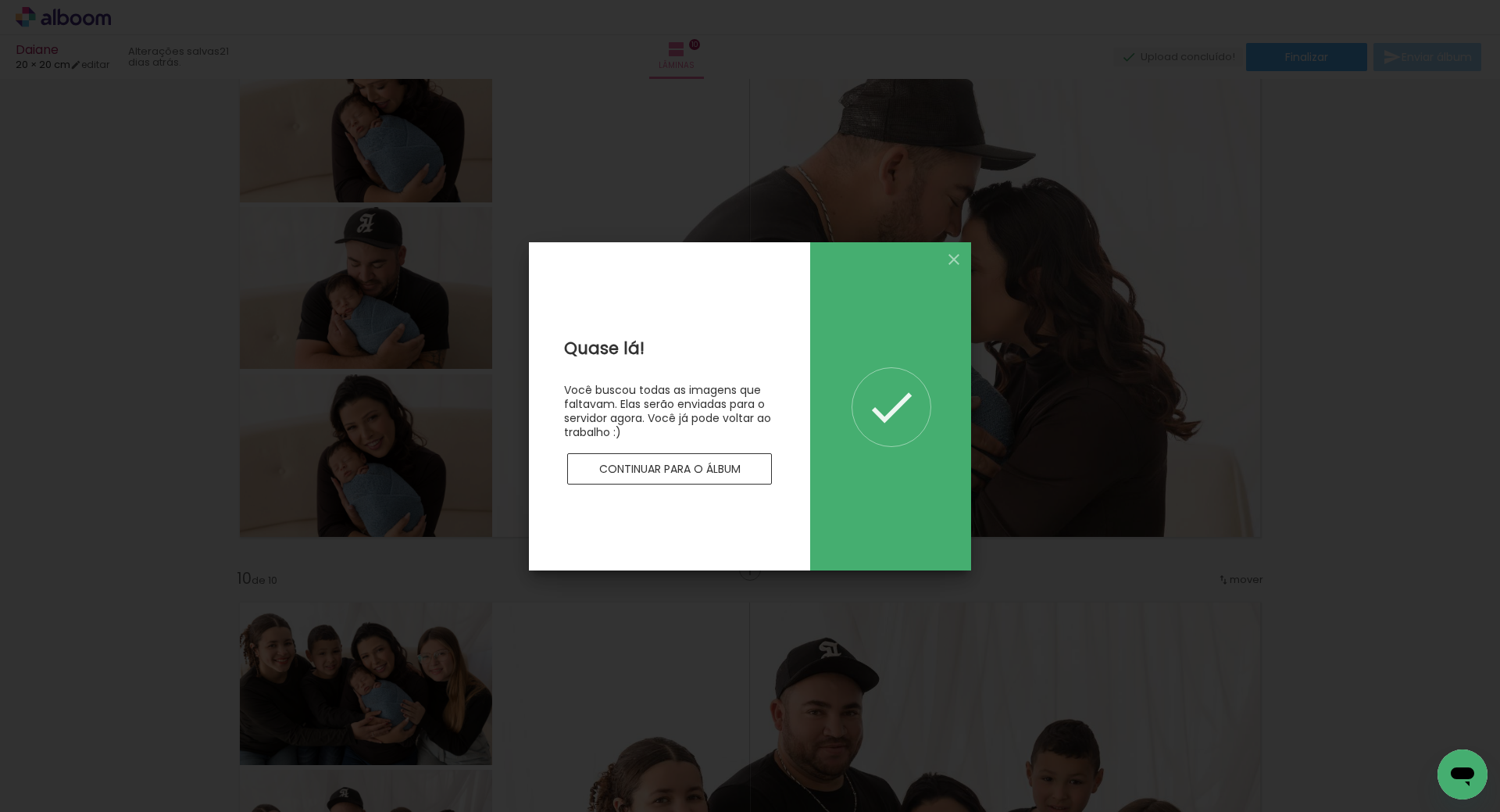
click at [0, 0] on slot "Continuar para o álbum" at bounding box center [0, 0] width 0 height 0
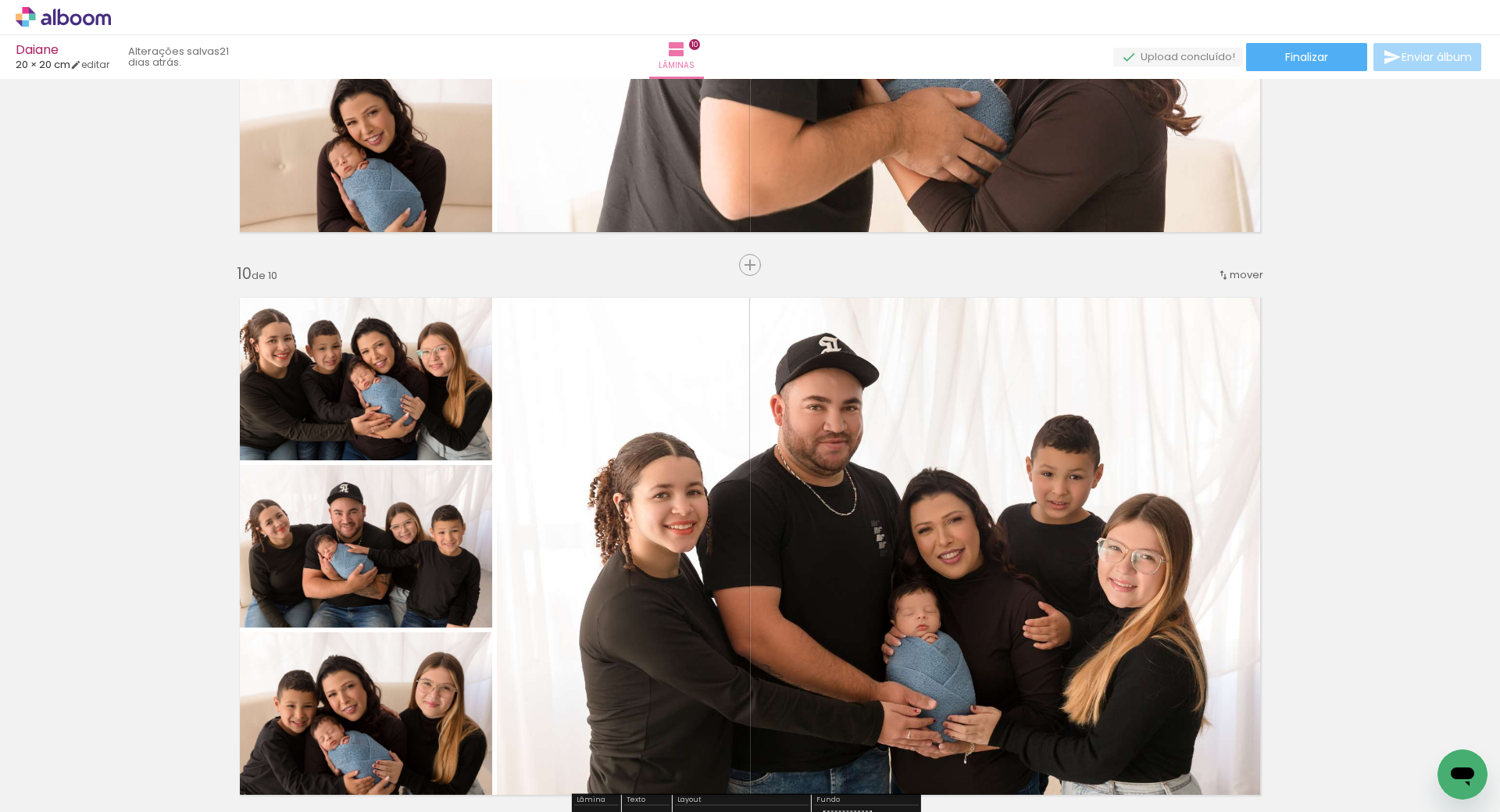
scroll to position [5066, 0]
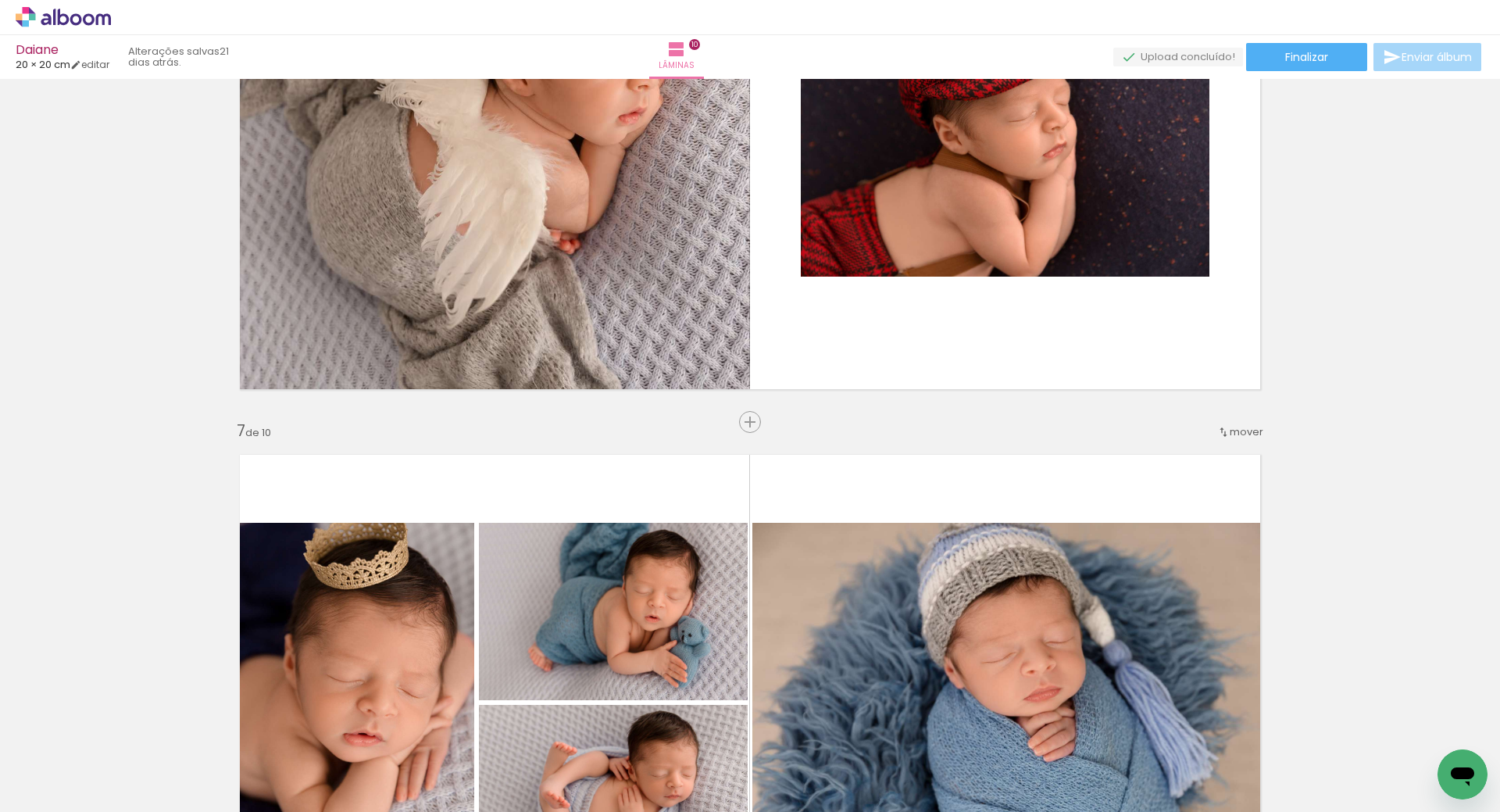
scroll to position [3035, 0]
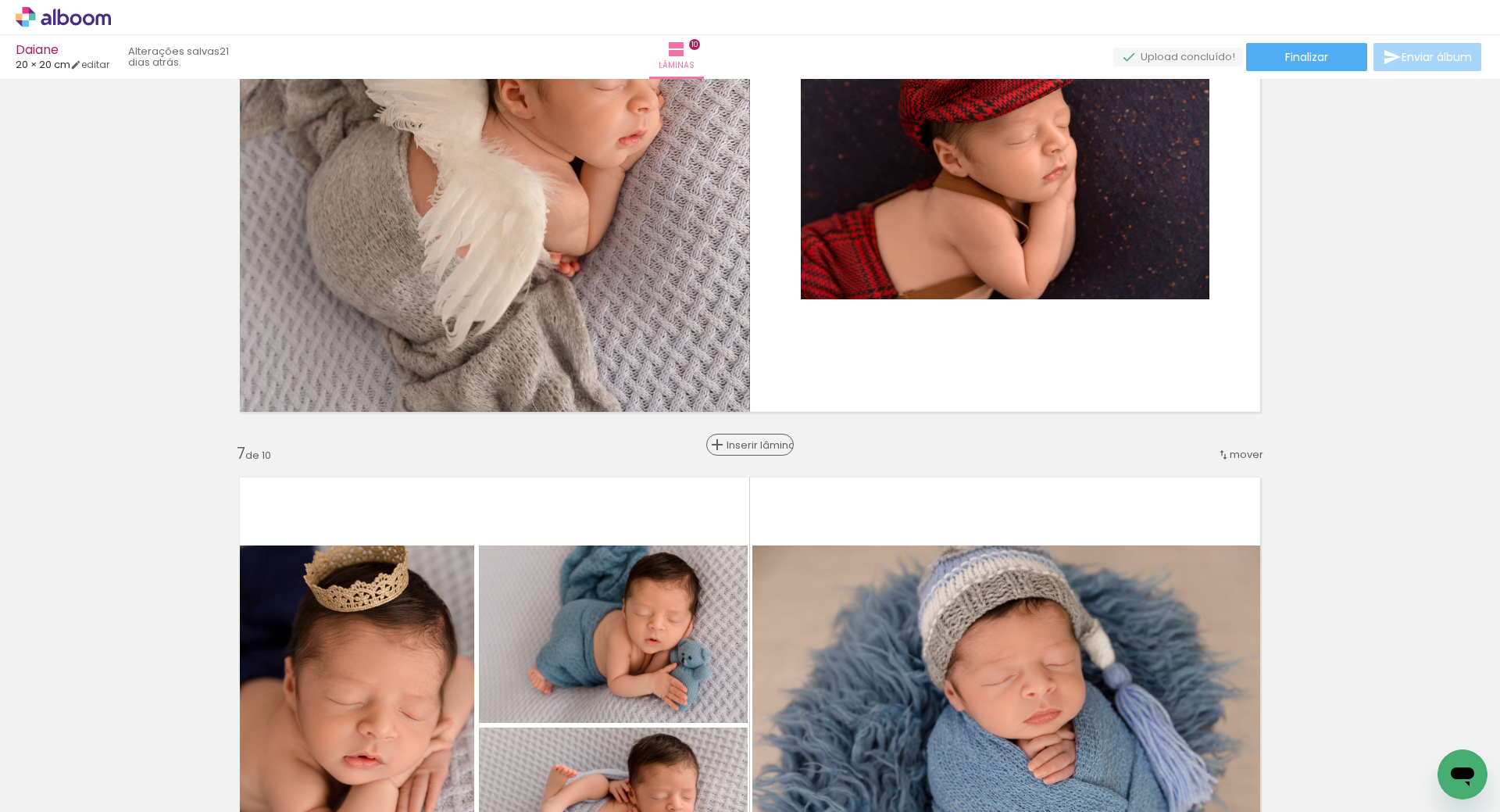
click at [744, 452] on div "Inserir lâmina" at bounding box center [750, 444] width 85 height 19
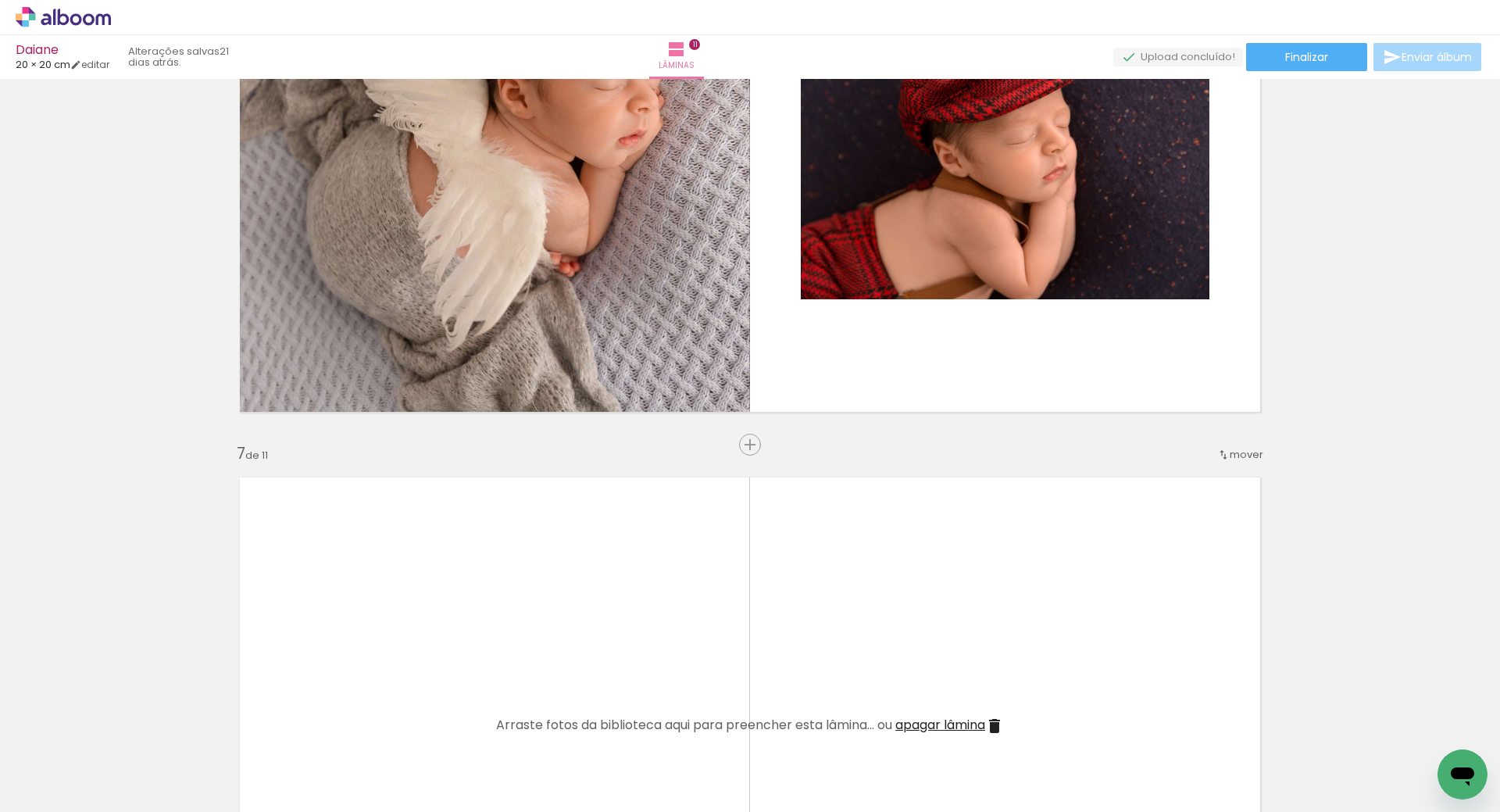
scroll to position [3191, 0]
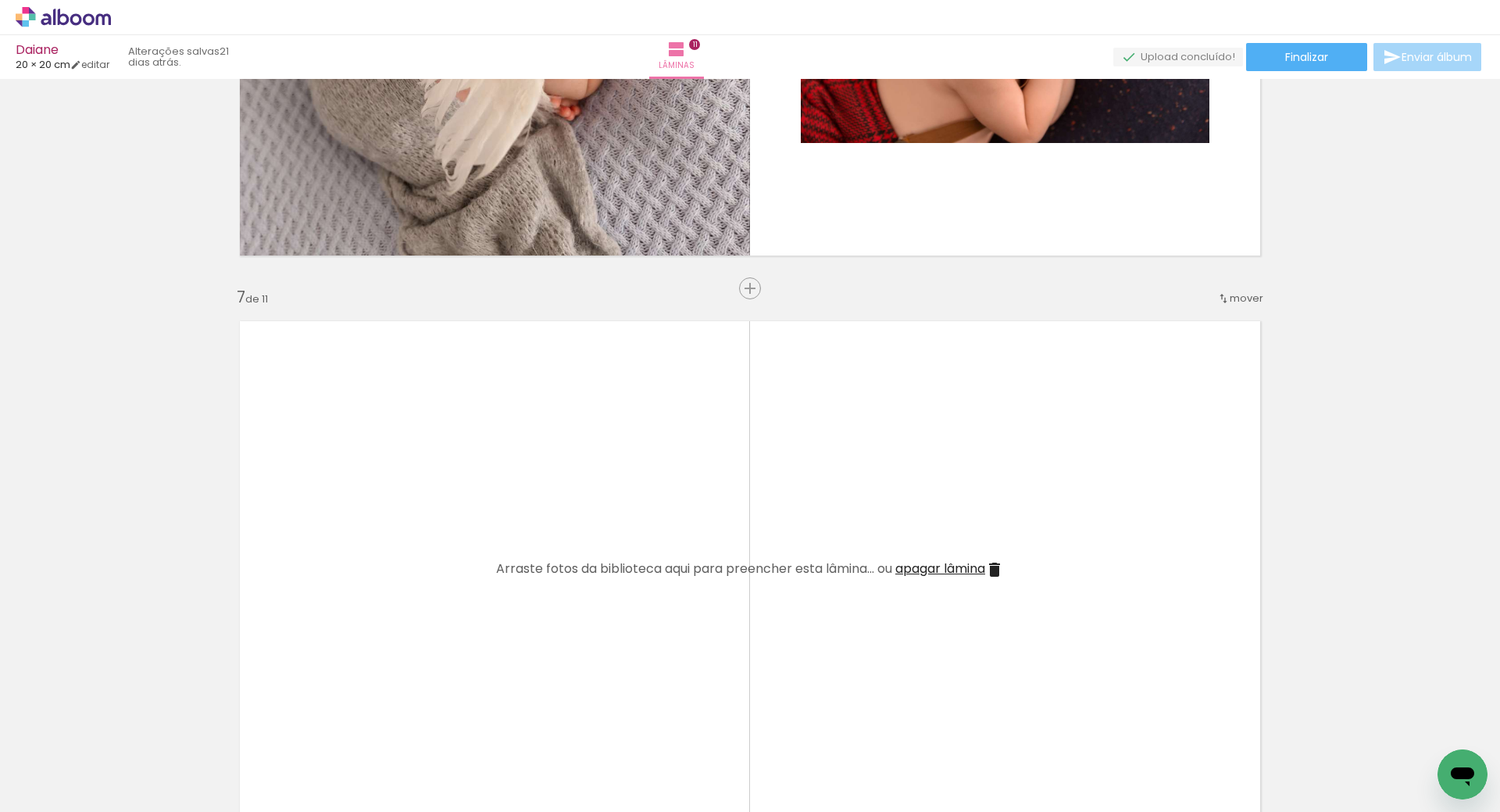
click at [939, 576] on span "apagar lâmina" at bounding box center [939, 569] width 90 height 18
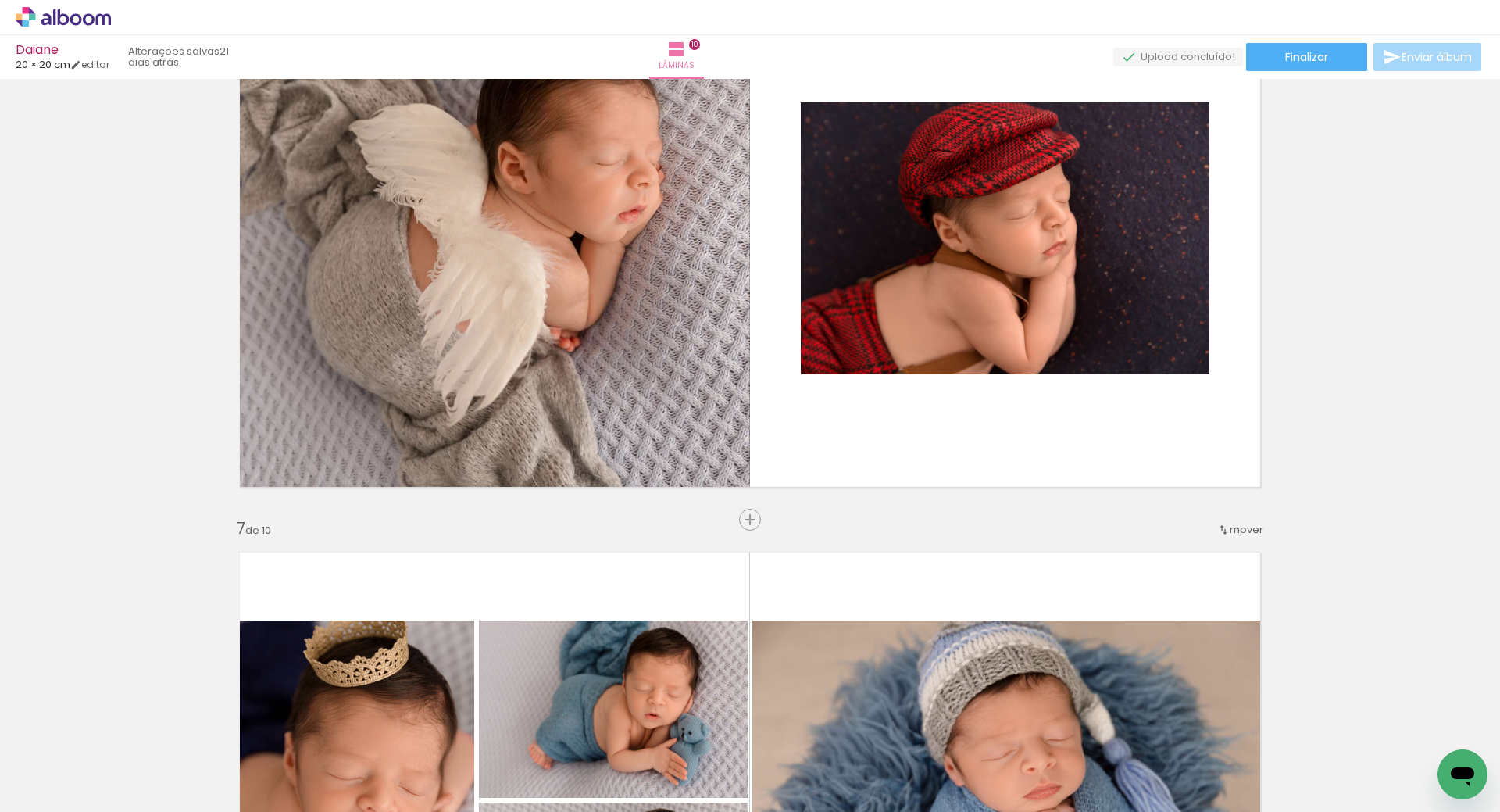
scroll to position [2879, 0]
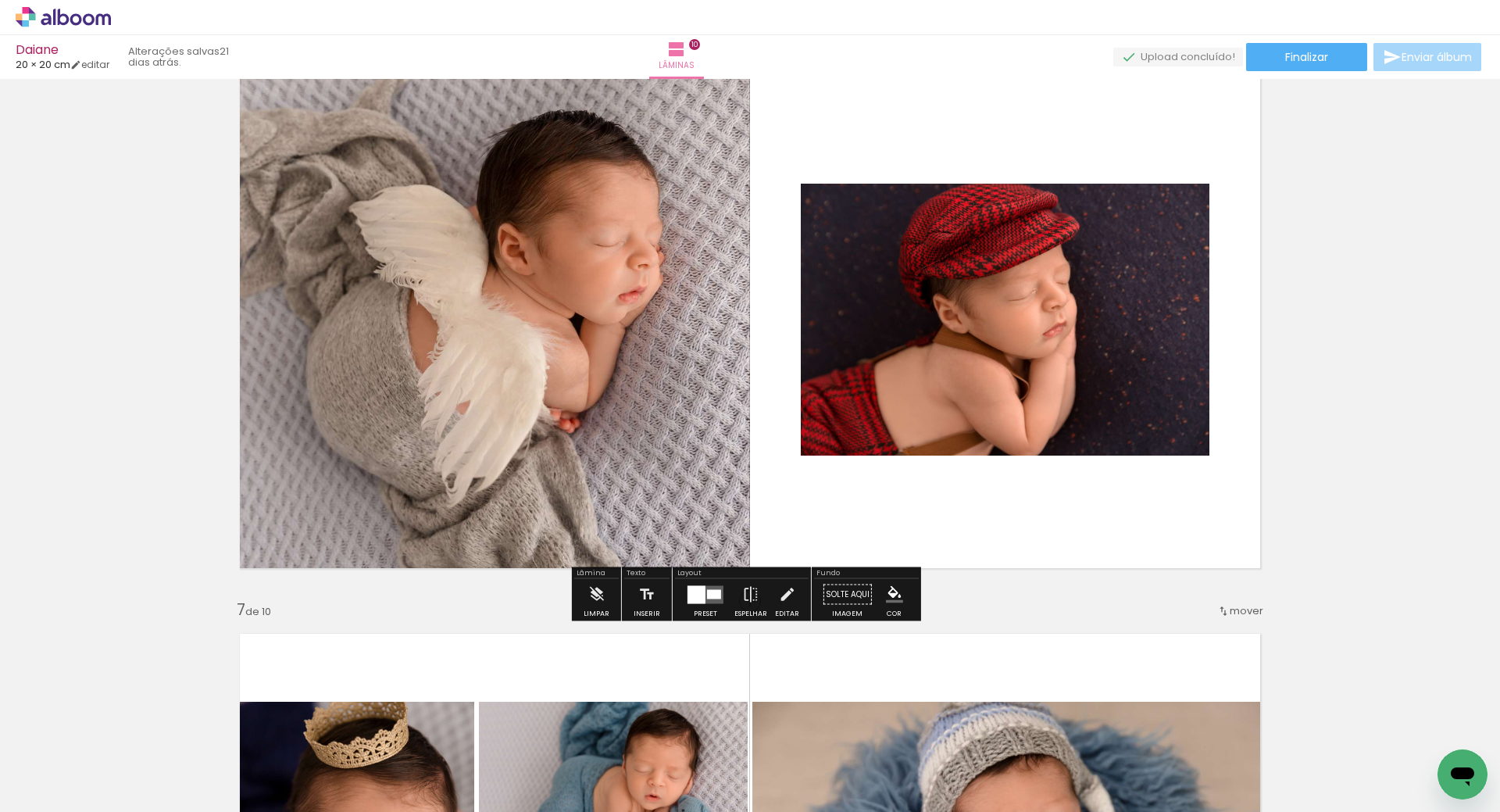
click at [714, 596] on div at bounding box center [713, 593] width 14 height 9
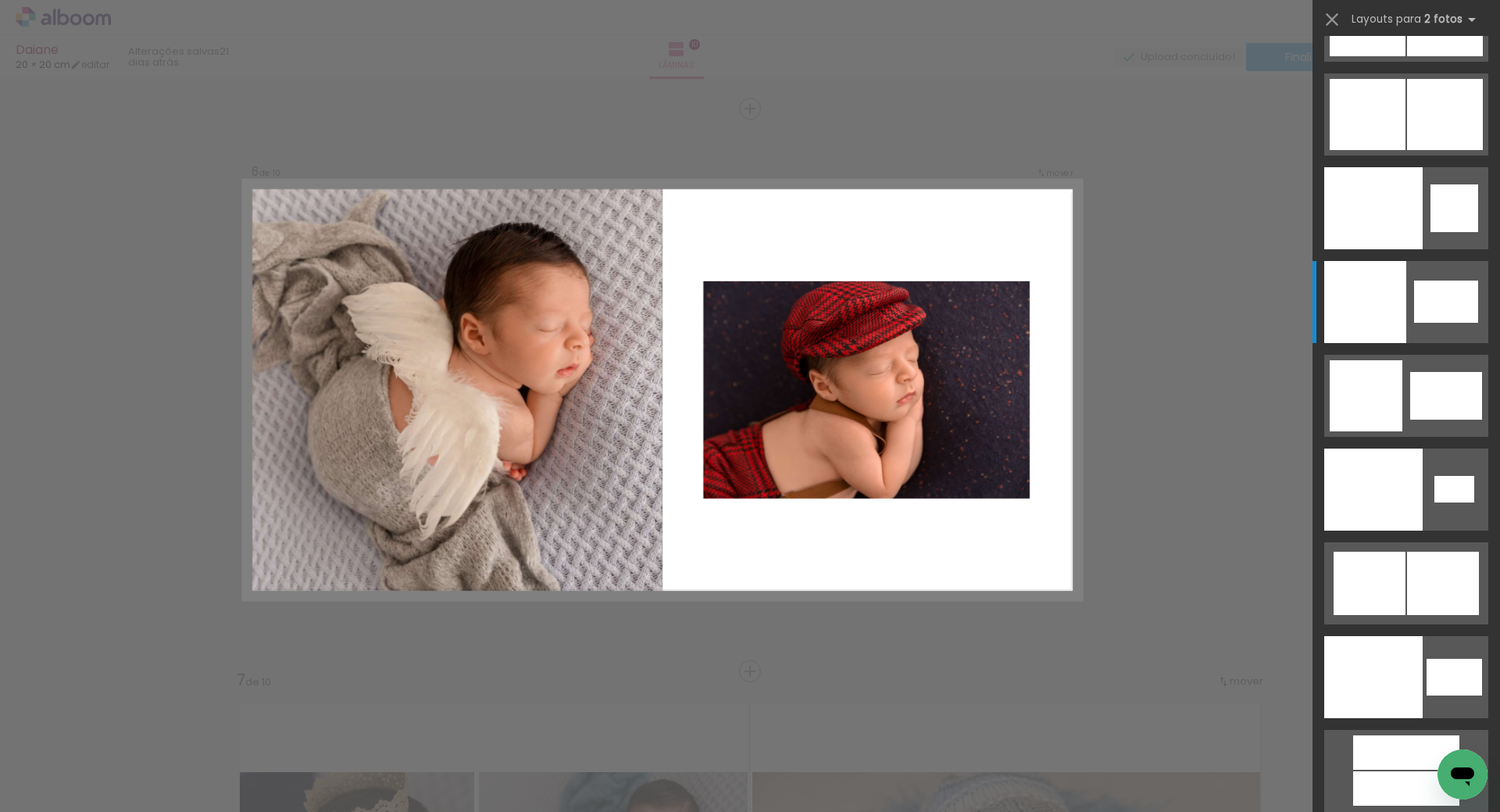
scroll to position [2803, 0]
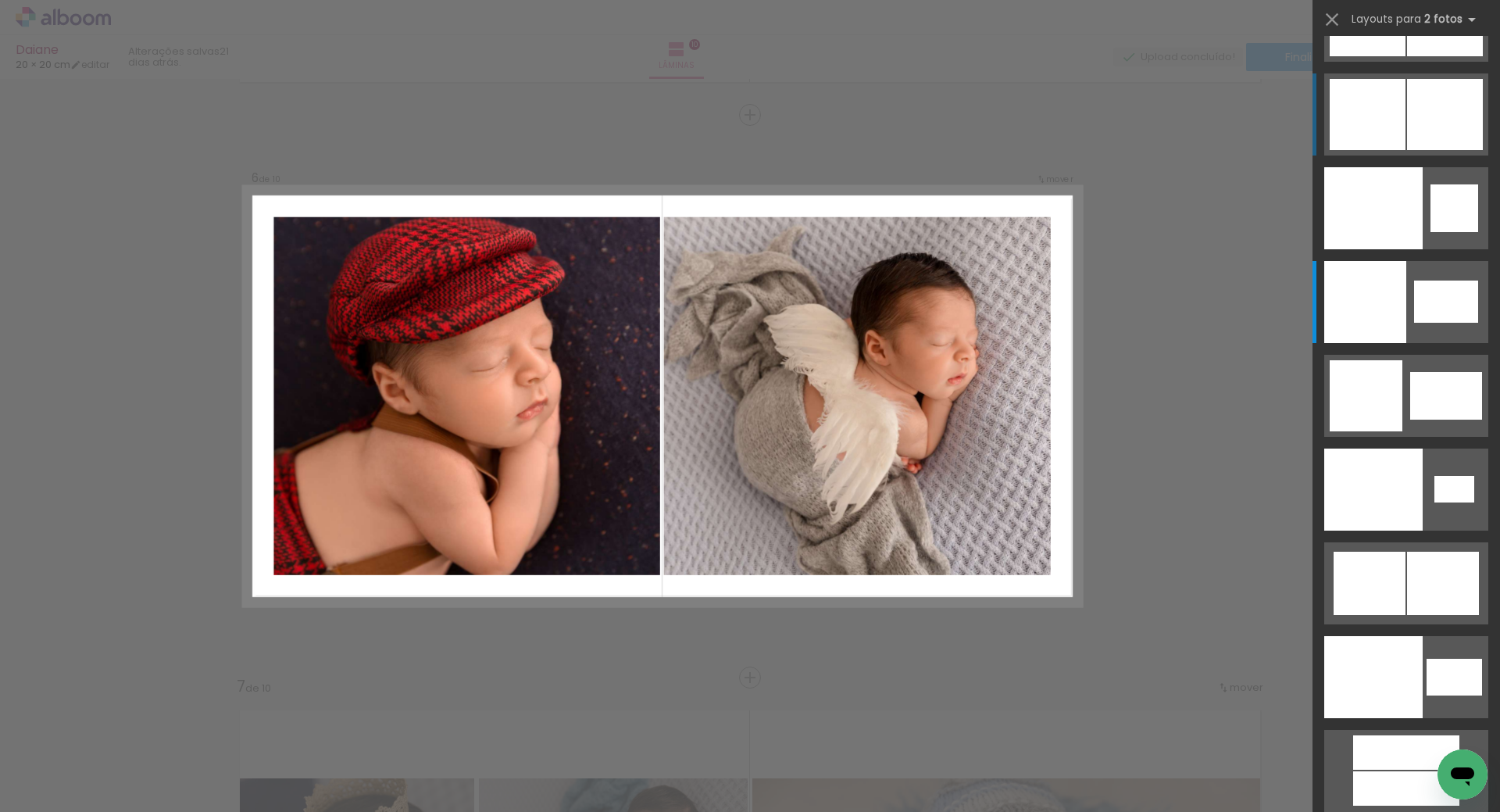
click at [1398, 114] on div at bounding box center [1368, 114] width 76 height 71
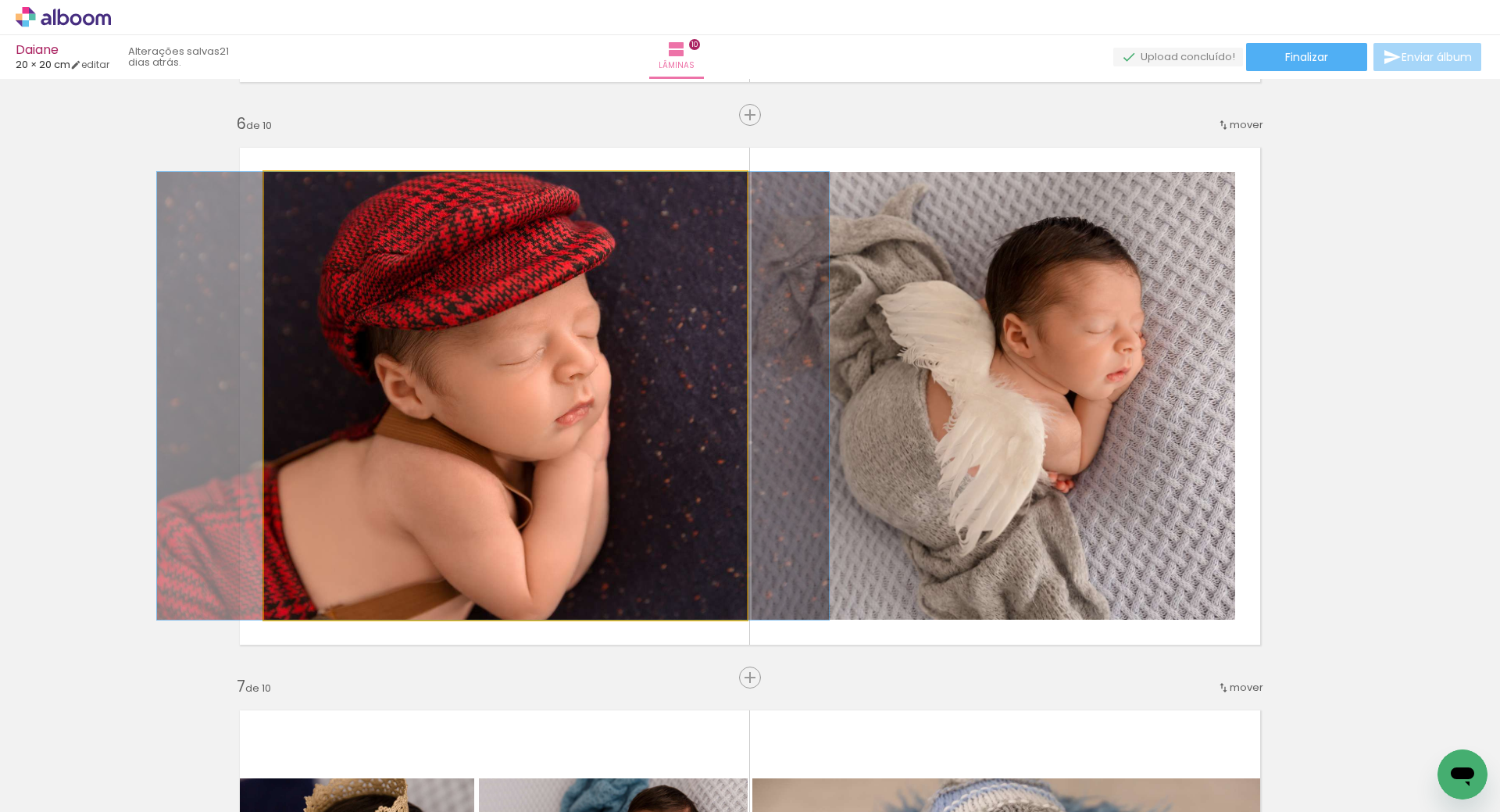
drag, startPoint x: 623, startPoint y: 420, endPoint x: 610, endPoint y: 424, distance: 13.6
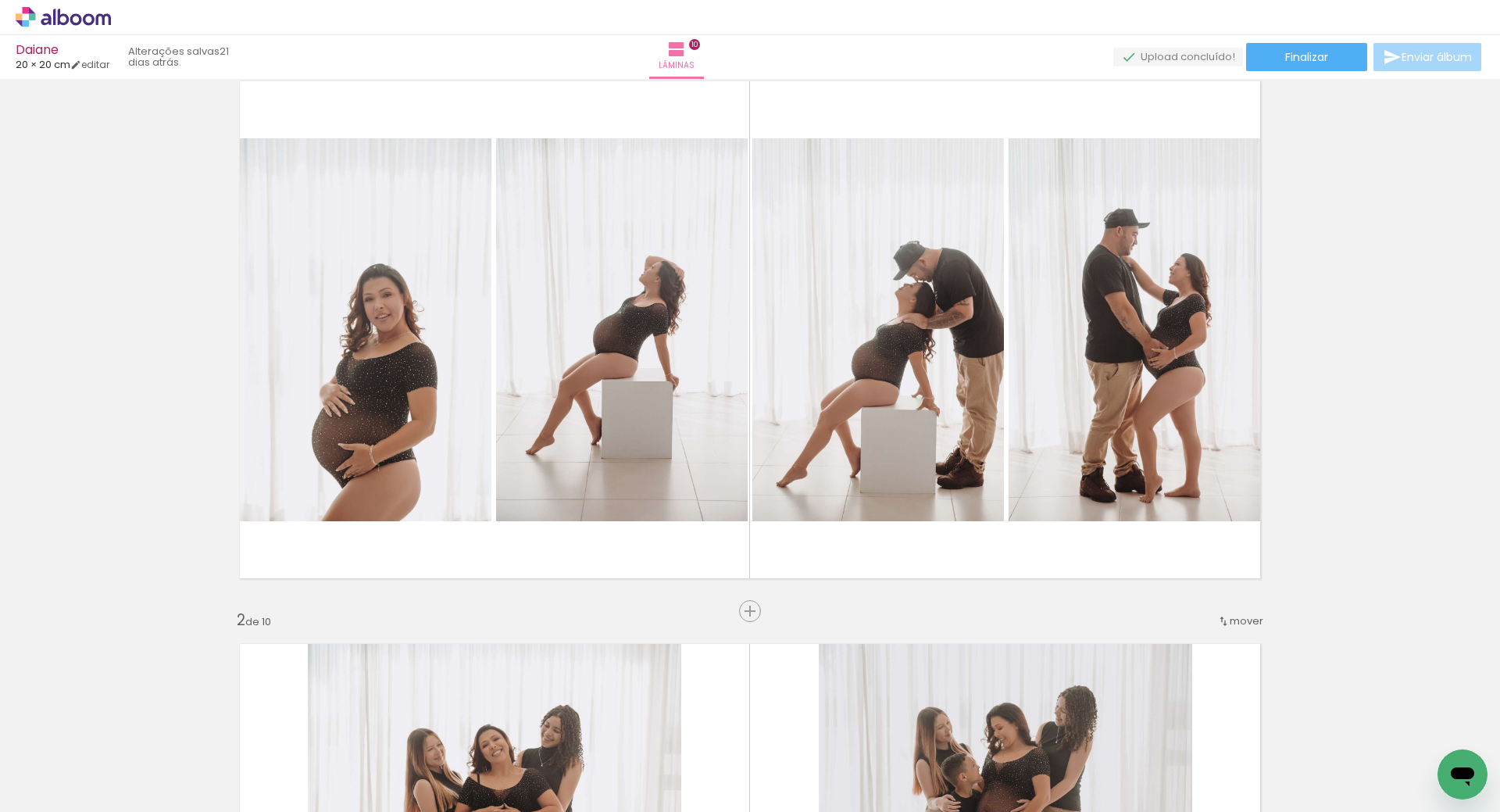
scroll to position [0, 0]
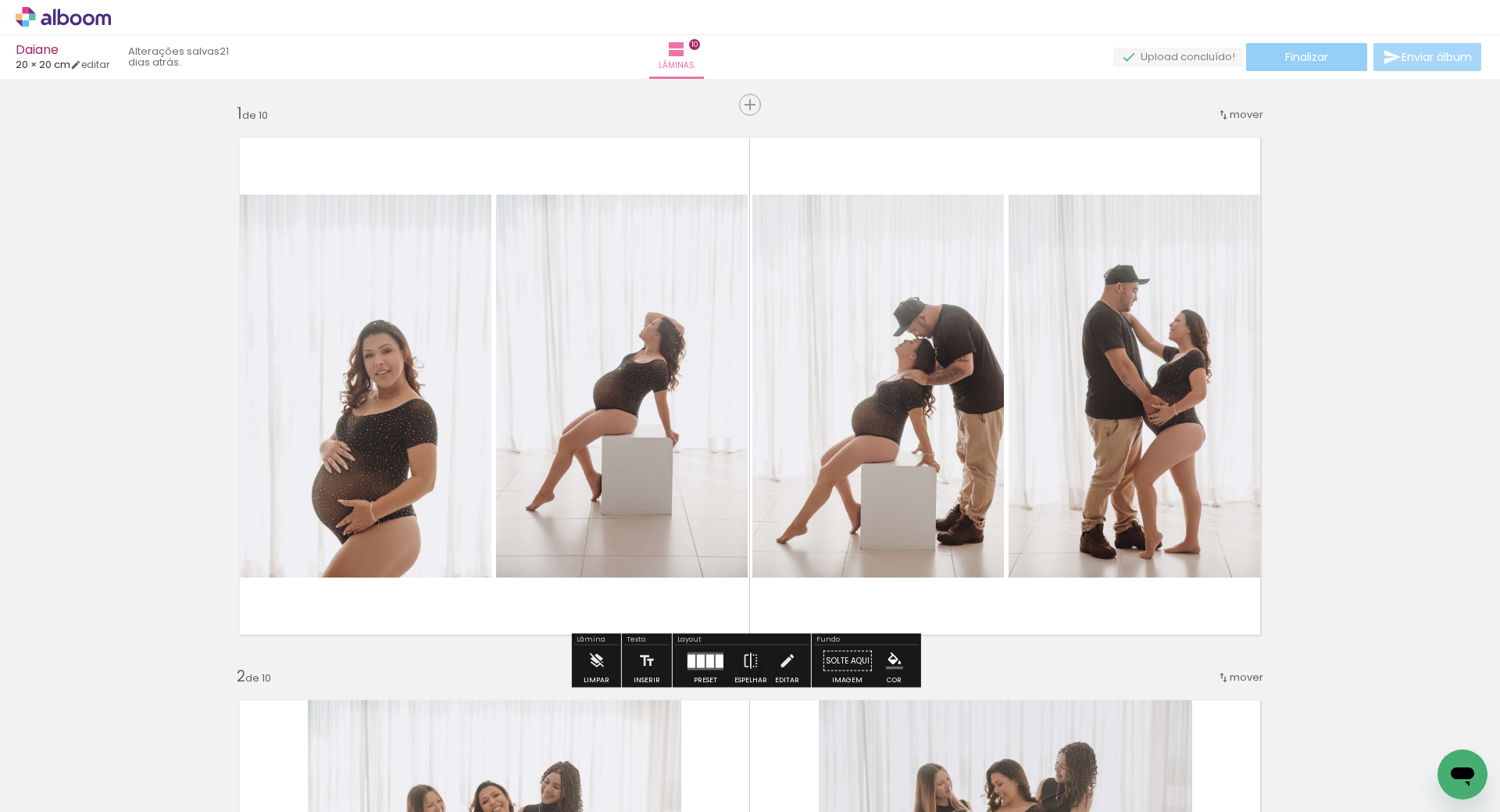
click at [1335, 59] on paper-button "Finalizar" at bounding box center [1306, 57] width 121 height 28
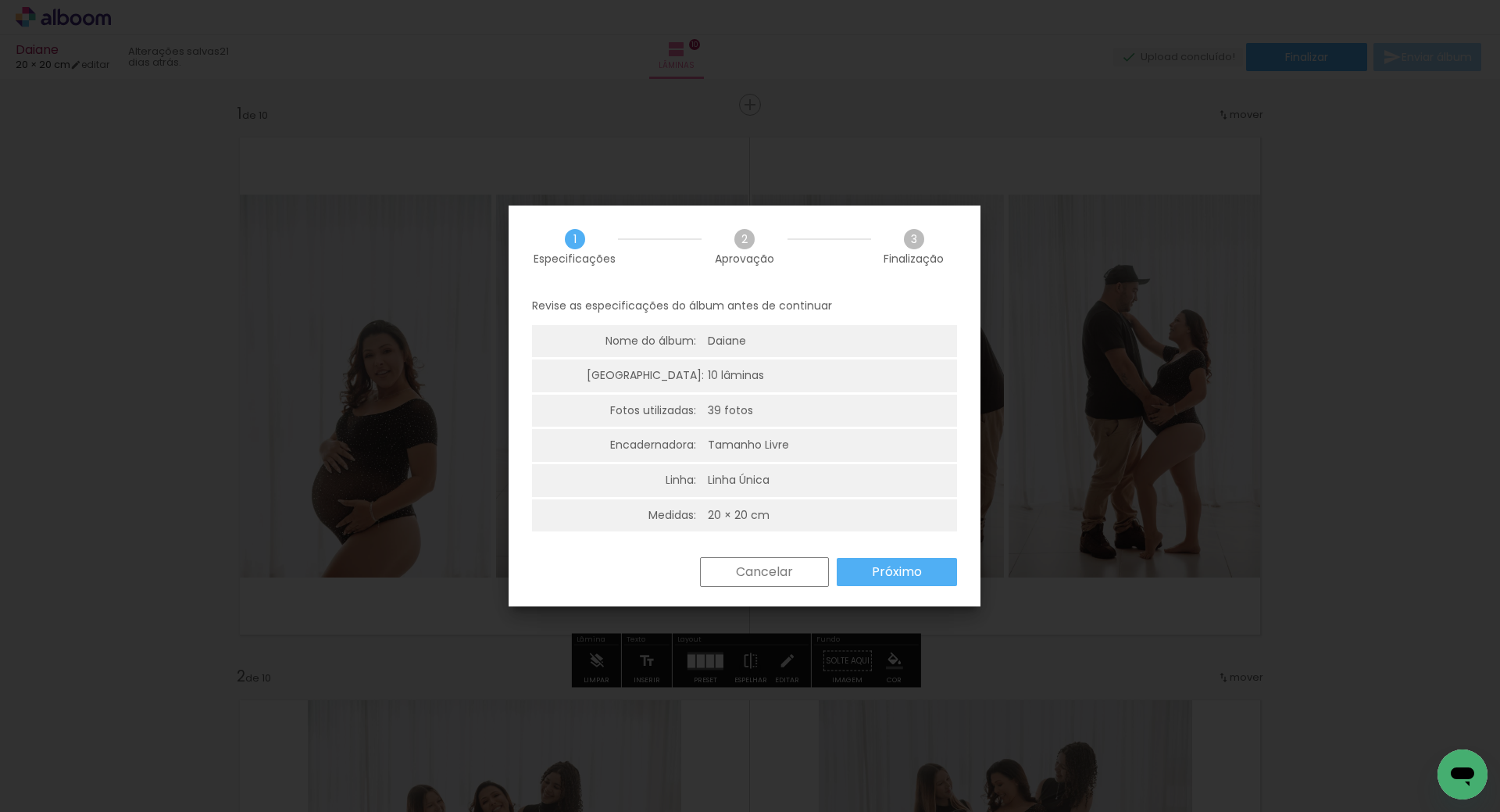
click at [0, 0] on slot "Próximo" at bounding box center [0, 0] width 0 height 0
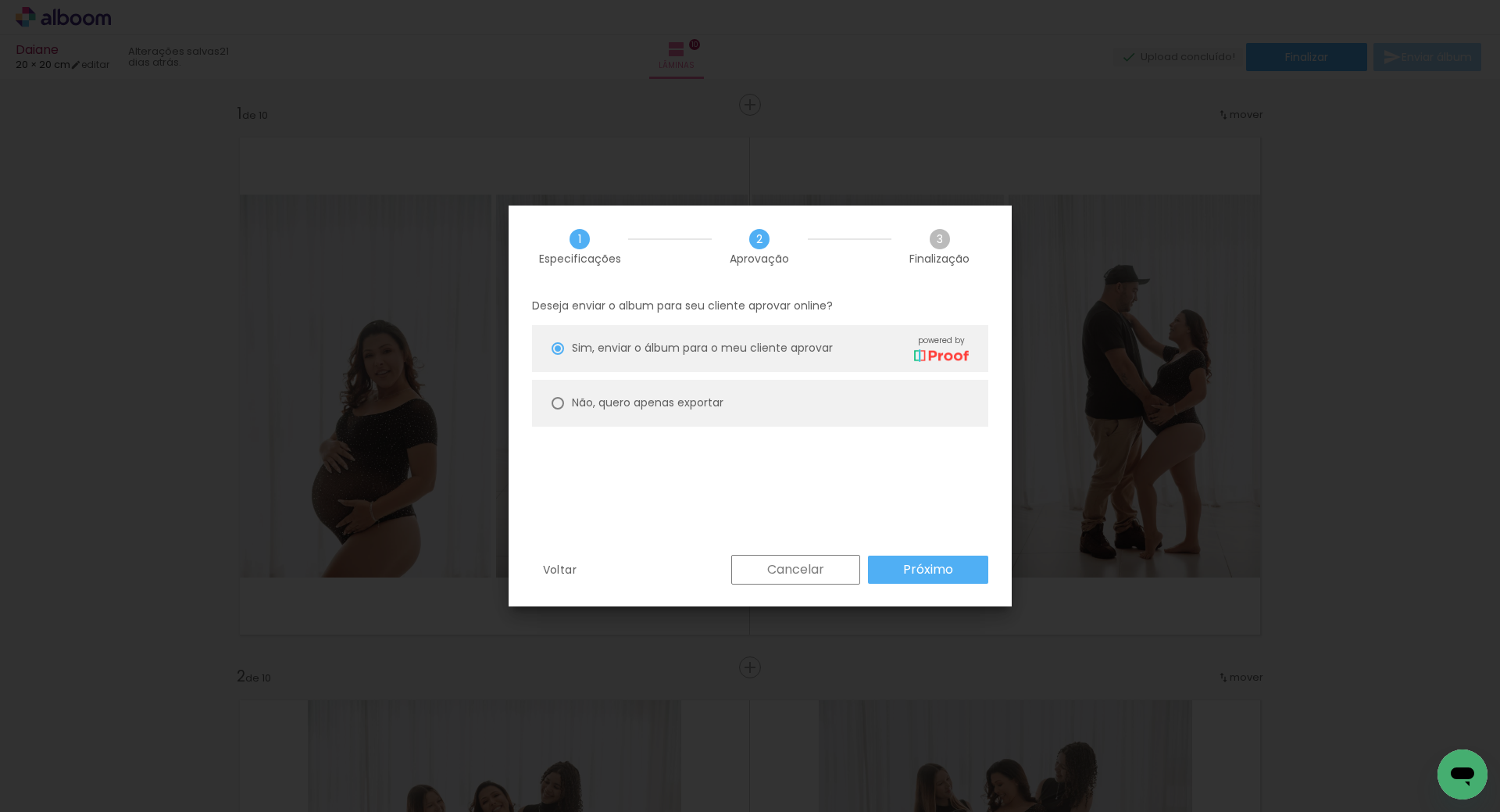
click at [0, 0] on slot "Não, quero apenas exportar" at bounding box center [0, 0] width 0 height 0
type paper-radio-button "on"
click at [0, 0] on slot "Próximo" at bounding box center [0, 0] width 0 height 0
type input "Alta, 300 DPI"
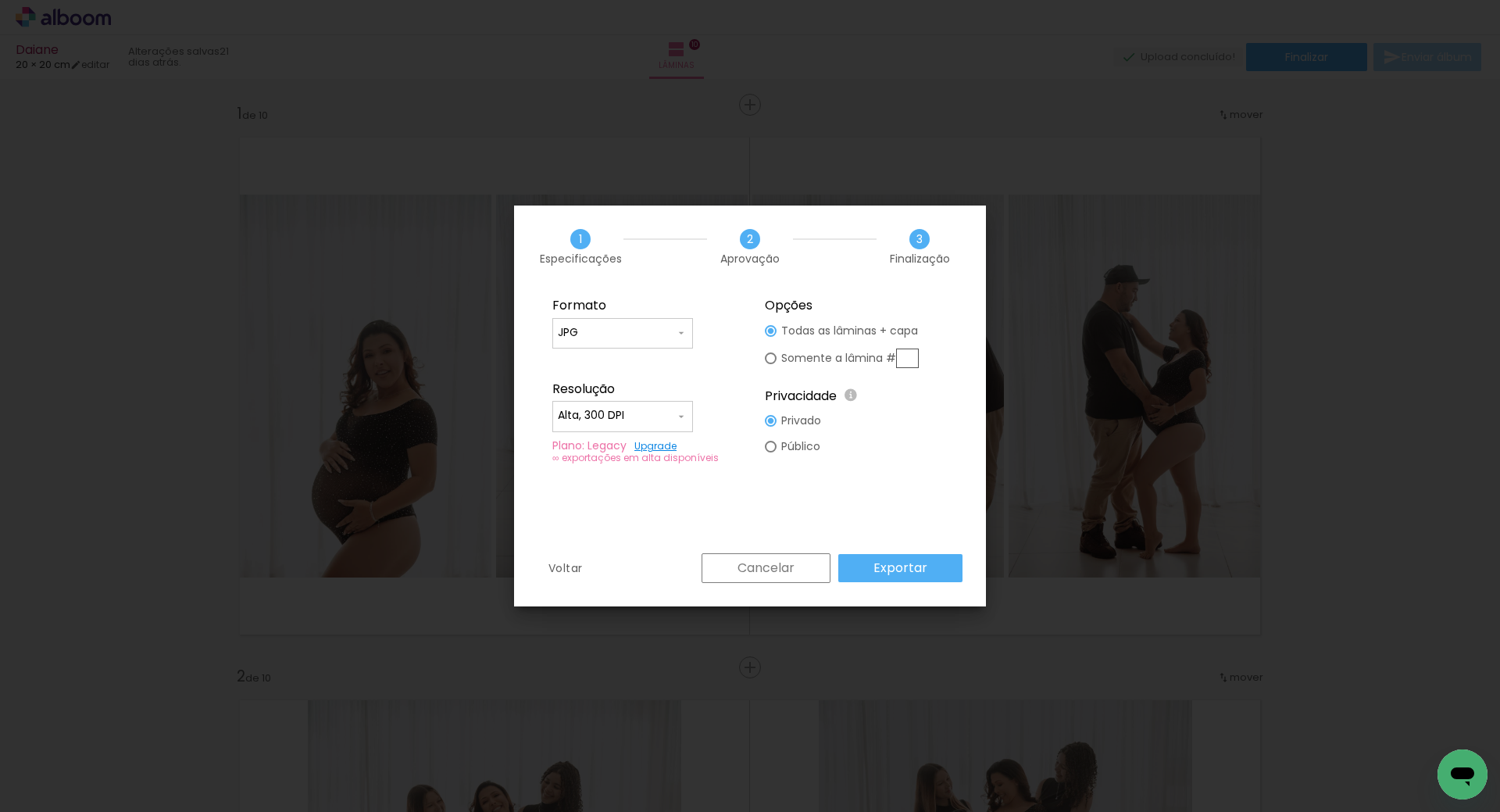
click at [889, 584] on div "Voltar Cancelar Exportar" at bounding box center [750, 579] width 472 height 53
click at [0, 0] on slot "Exportar" at bounding box center [0, 0] width 0 height 0
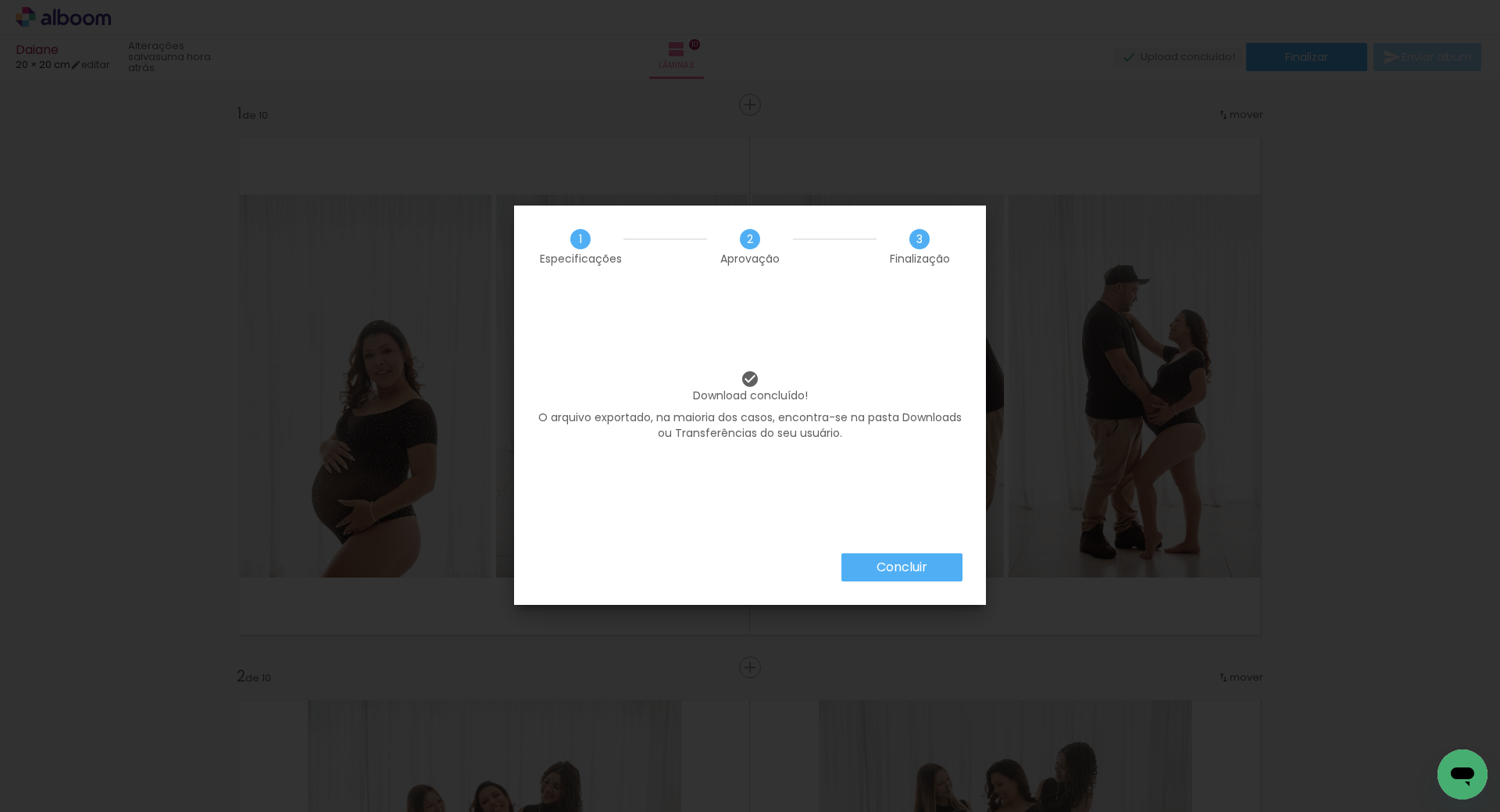
scroll to position [0, 2045]
click at [0, 0] on slot "Concluir" at bounding box center [0, 0] width 0 height 0
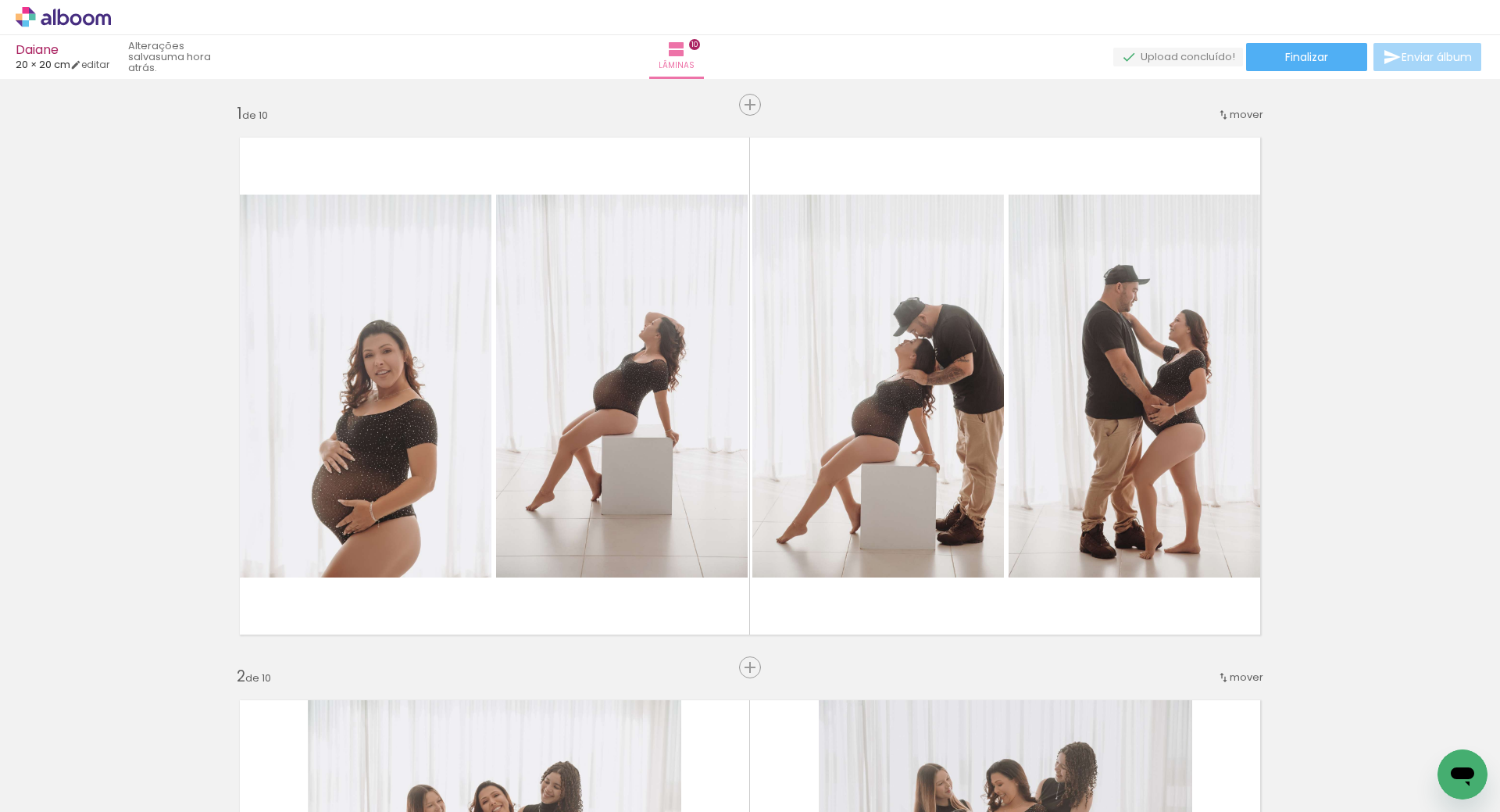
scroll to position [0, 2045]
